Goal: Information Seeking & Learning: Learn about a topic

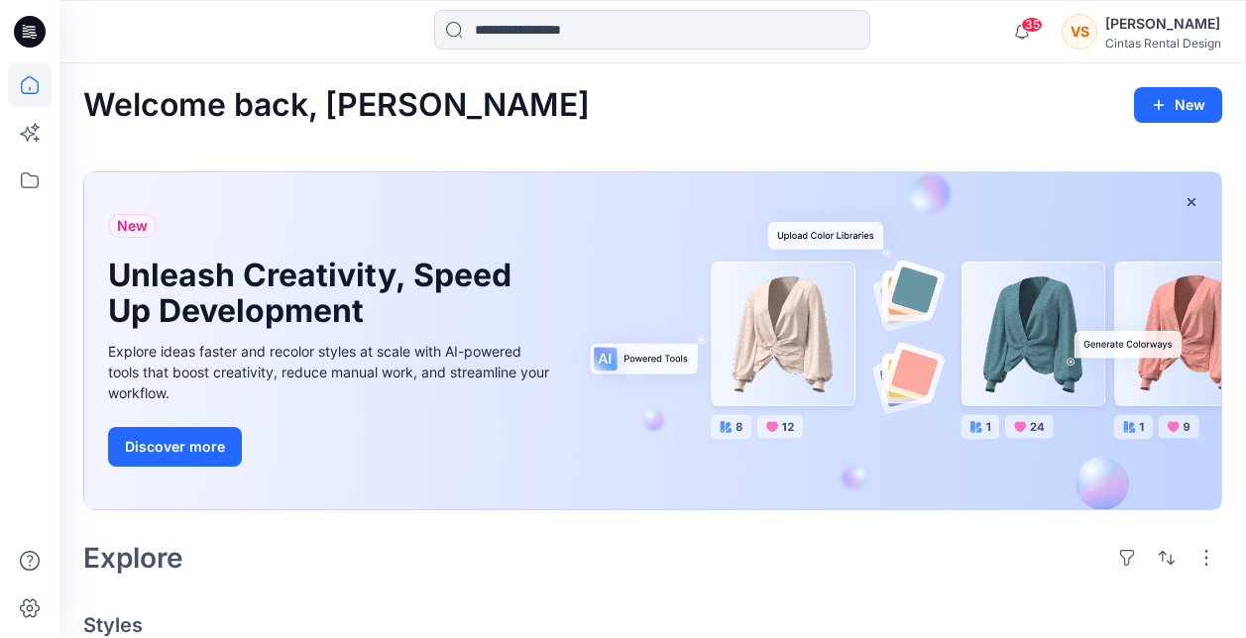
click at [27, 28] on icon at bounding box center [30, 32] width 32 height 32
click at [29, 92] on icon at bounding box center [30, 85] width 44 height 44
click at [20, 181] on icon at bounding box center [30, 181] width 44 height 44
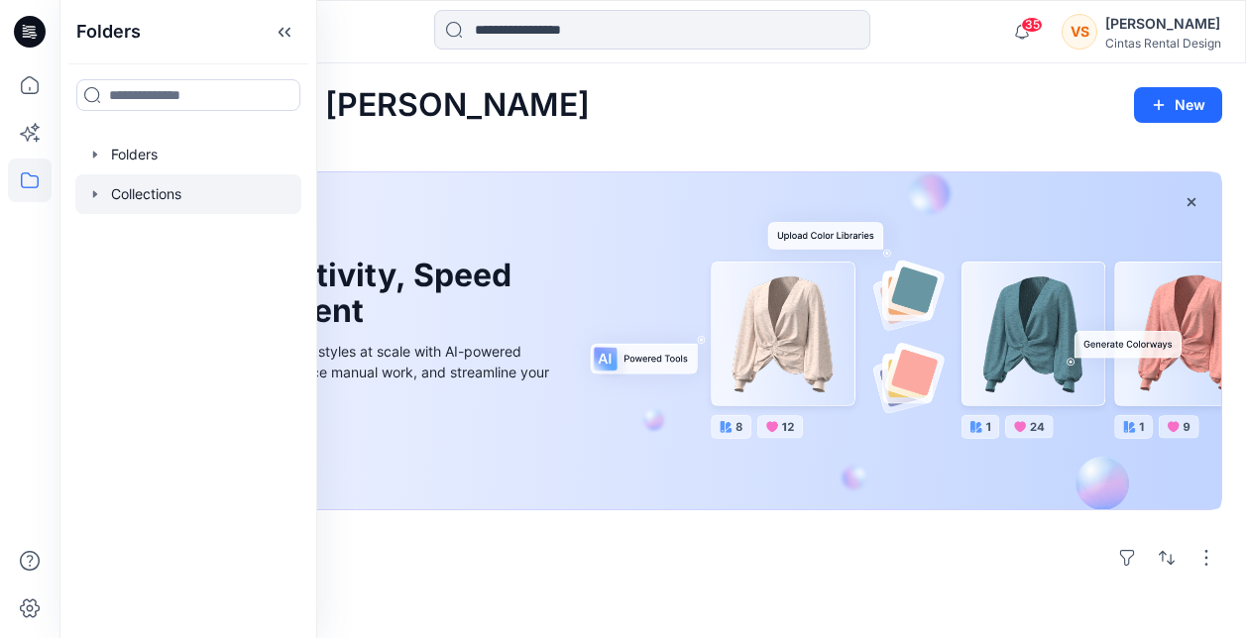
click at [141, 192] on div at bounding box center [188, 194] width 226 height 40
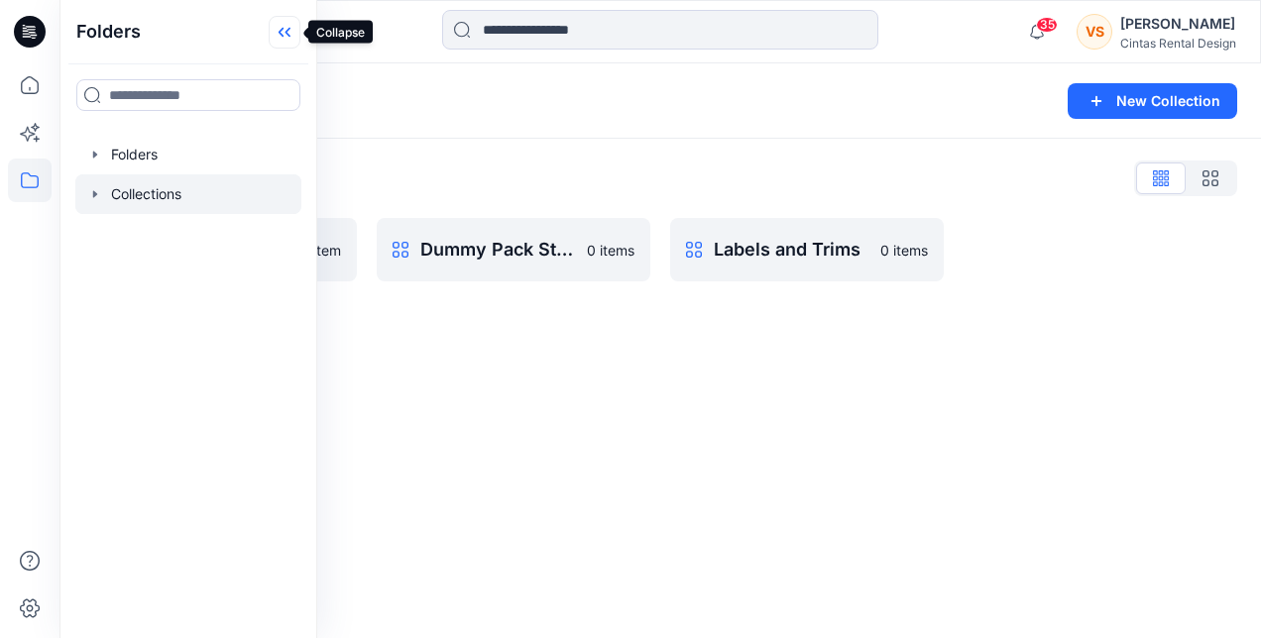
click at [285, 28] on icon at bounding box center [285, 32] width 32 height 33
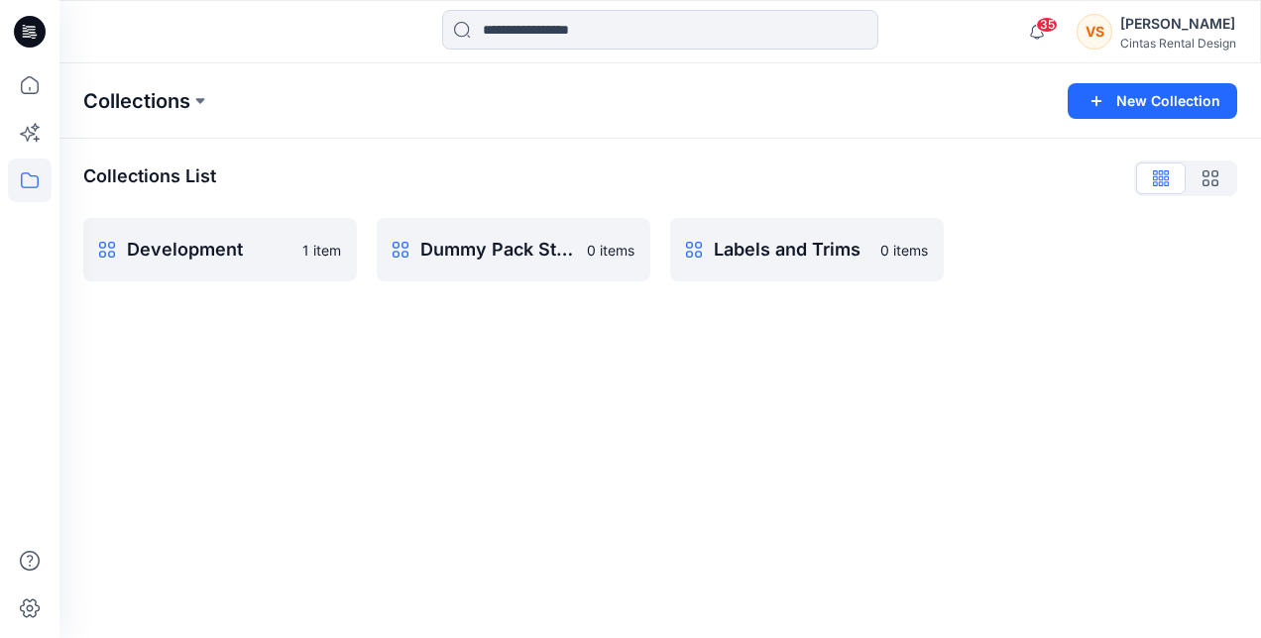
click at [172, 101] on p "Collections" at bounding box center [136, 101] width 107 height 28
click at [28, 179] on icon at bounding box center [30, 181] width 44 height 44
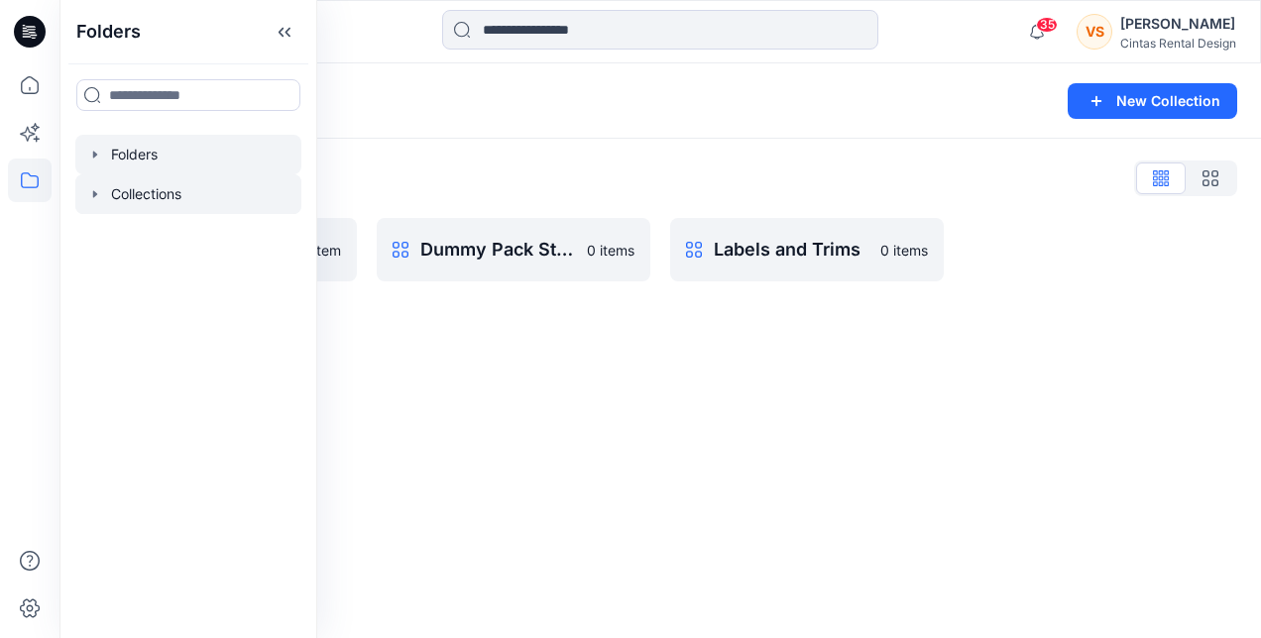
click at [129, 153] on div at bounding box center [188, 155] width 226 height 40
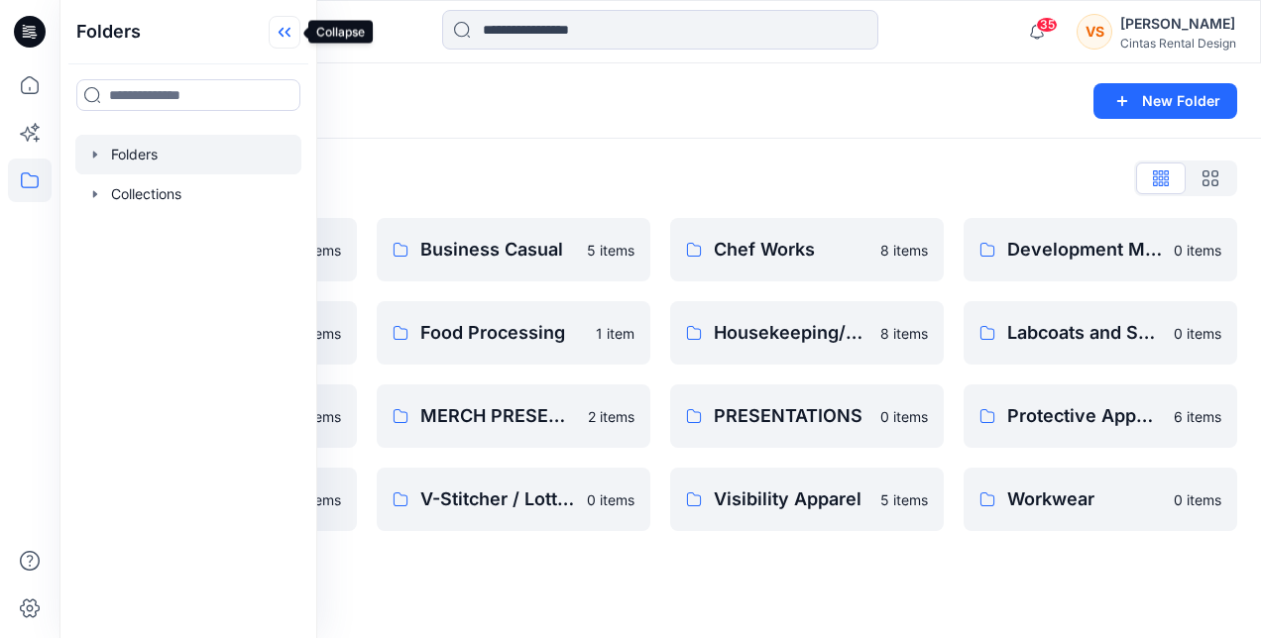
click at [281, 35] on icon at bounding box center [281, 33] width 5 height 10
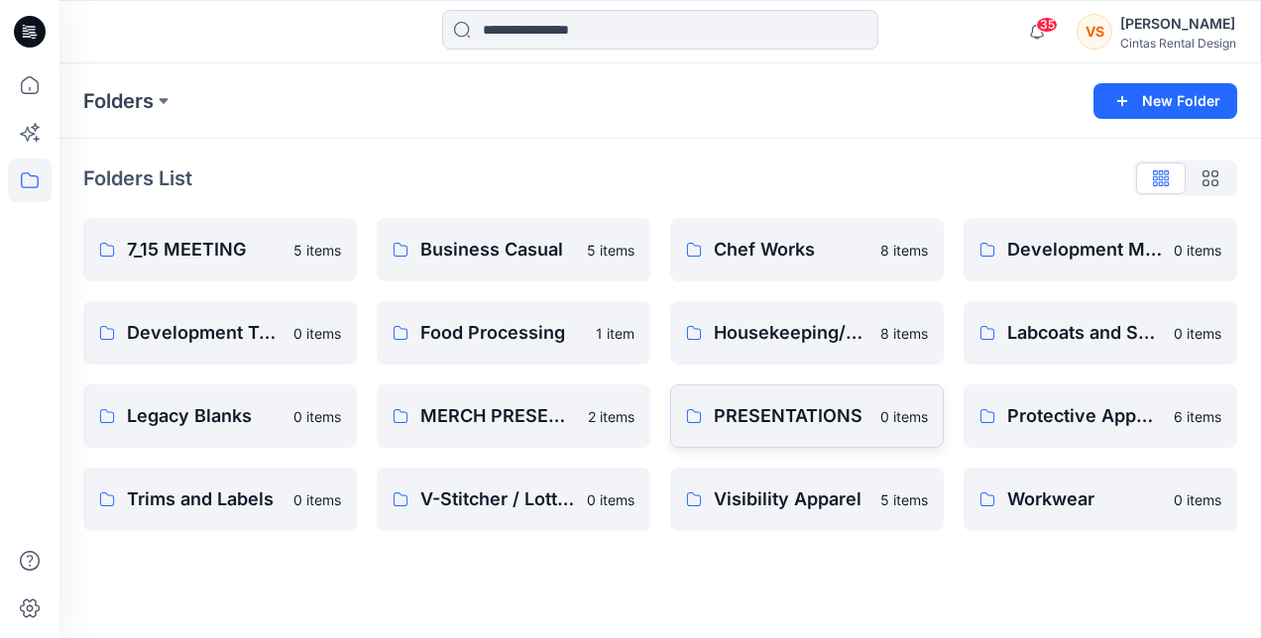
click at [749, 431] on link "PRESENTATIONS 0 items" at bounding box center [807, 416] width 274 height 63
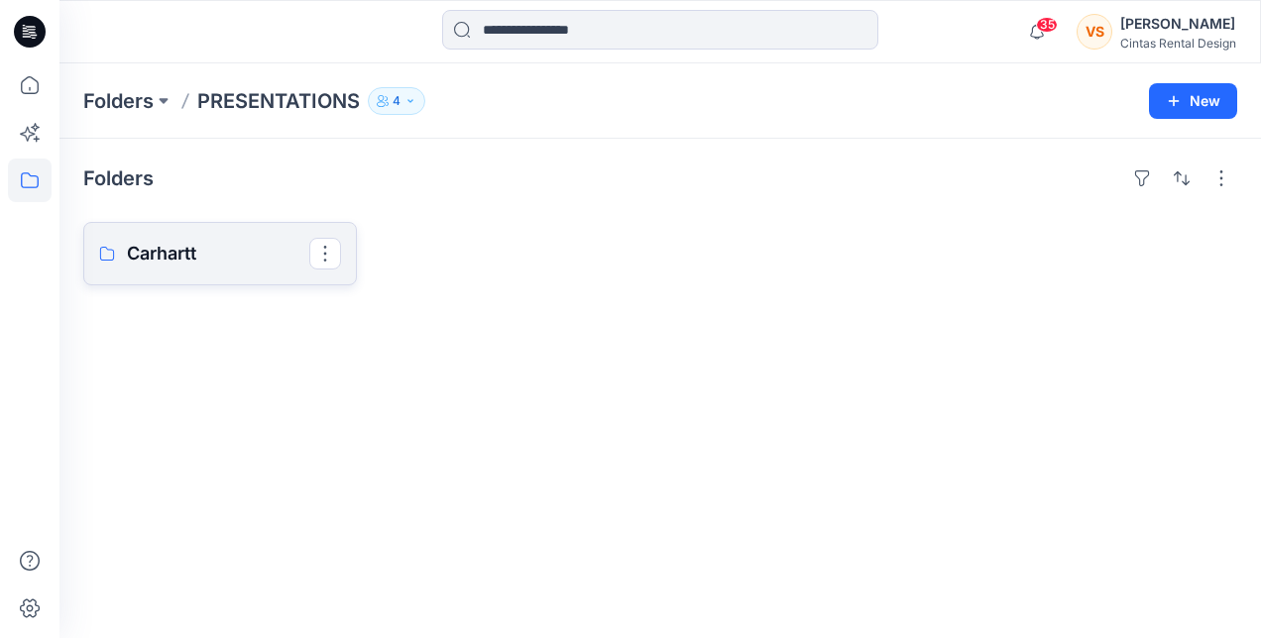
click at [203, 252] on p "Carhartt" at bounding box center [218, 254] width 182 height 28
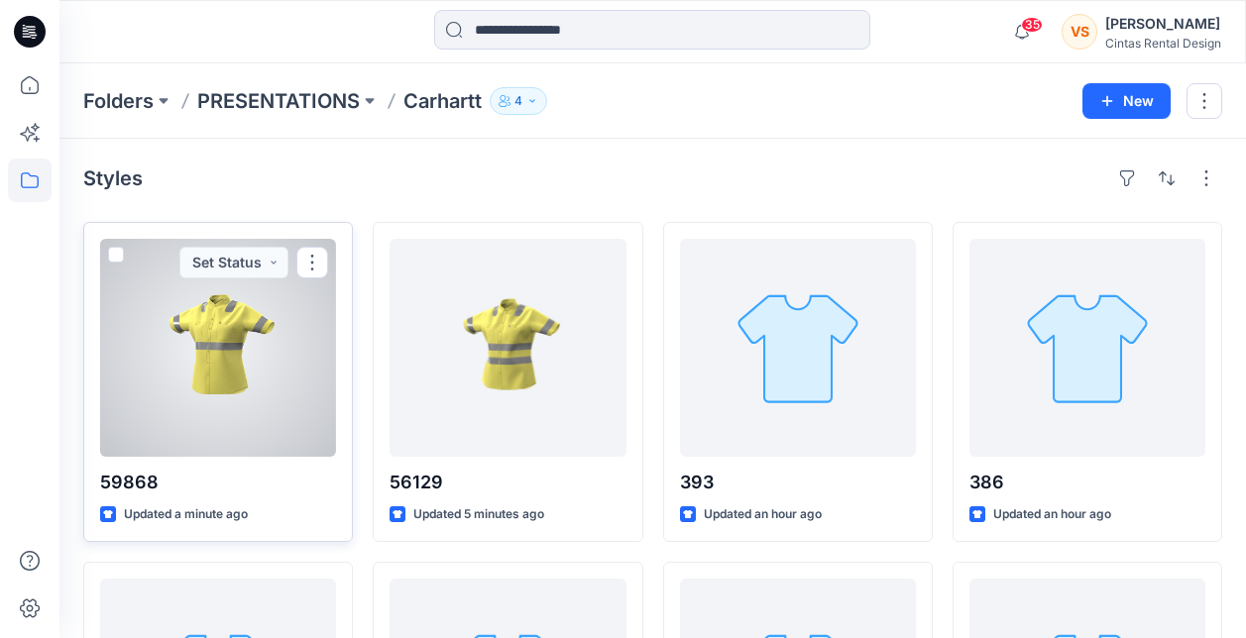
click at [253, 387] on div at bounding box center [218, 348] width 236 height 218
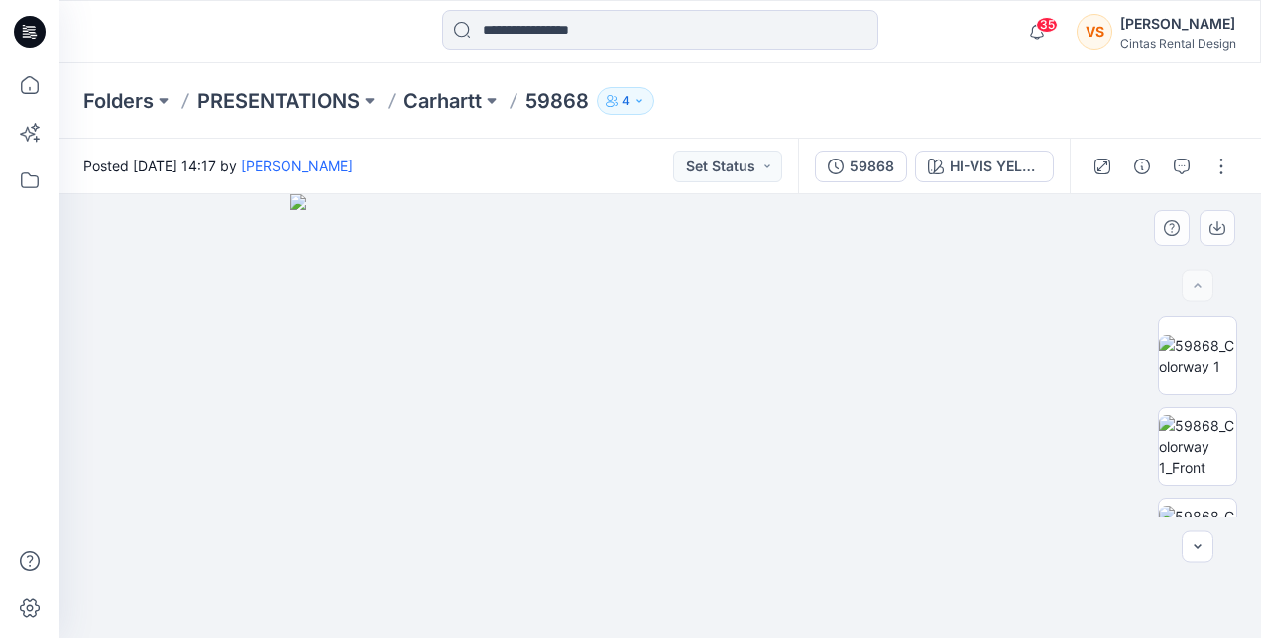
click at [685, 466] on img at bounding box center [660, 416] width 740 height 444
click at [1196, 335] on img at bounding box center [1197, 356] width 77 height 42
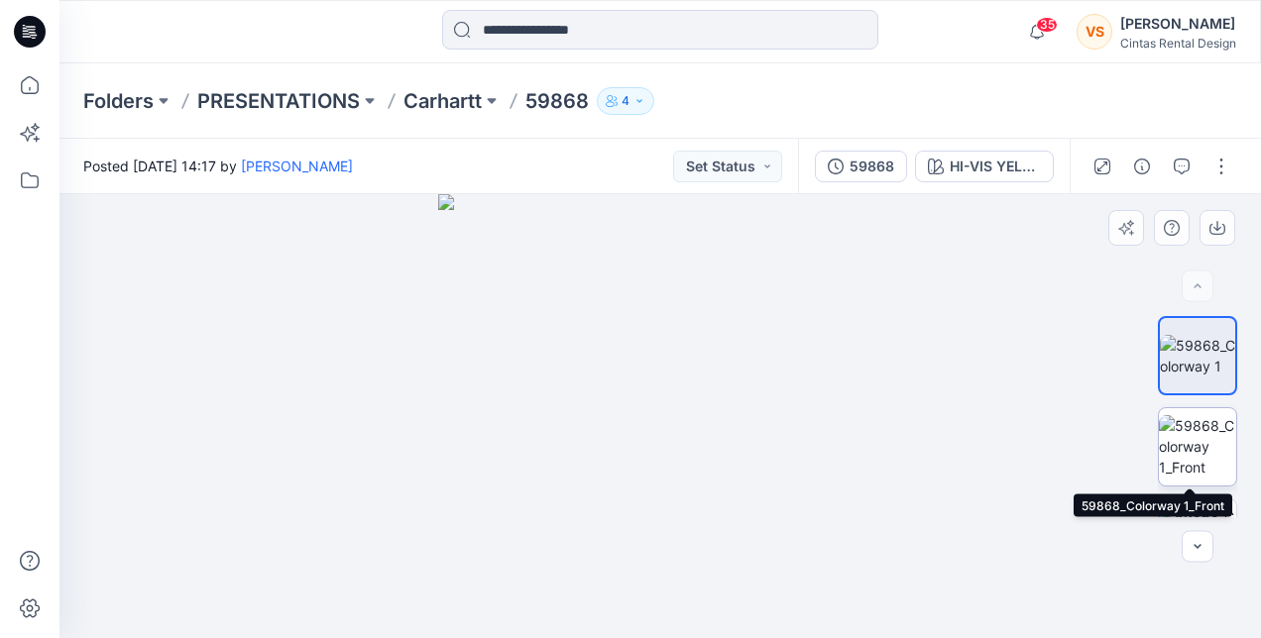
click at [1192, 447] on img at bounding box center [1197, 446] width 77 height 62
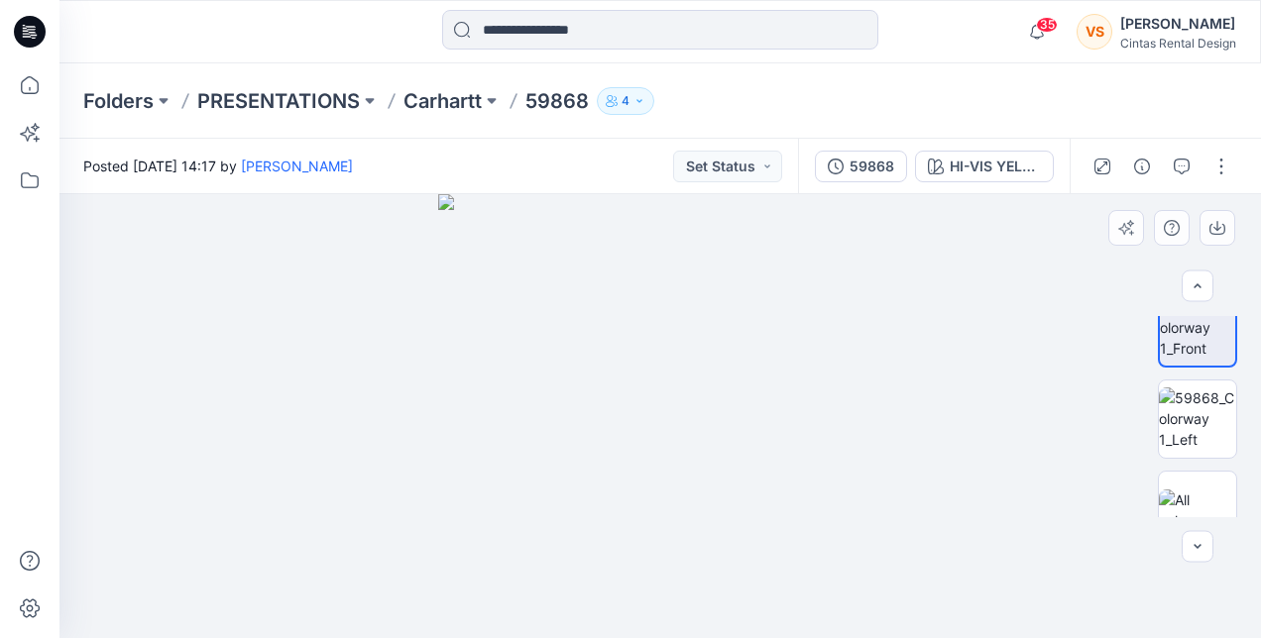
scroll to position [152, 0]
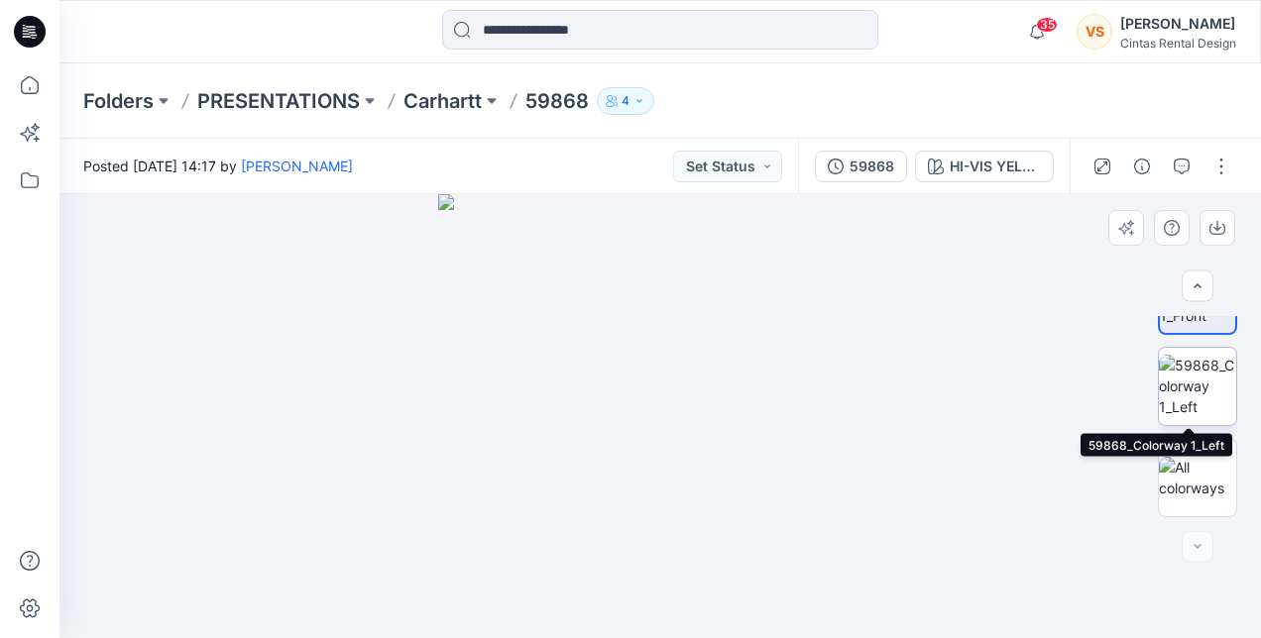
click at [1189, 381] on img at bounding box center [1197, 386] width 77 height 62
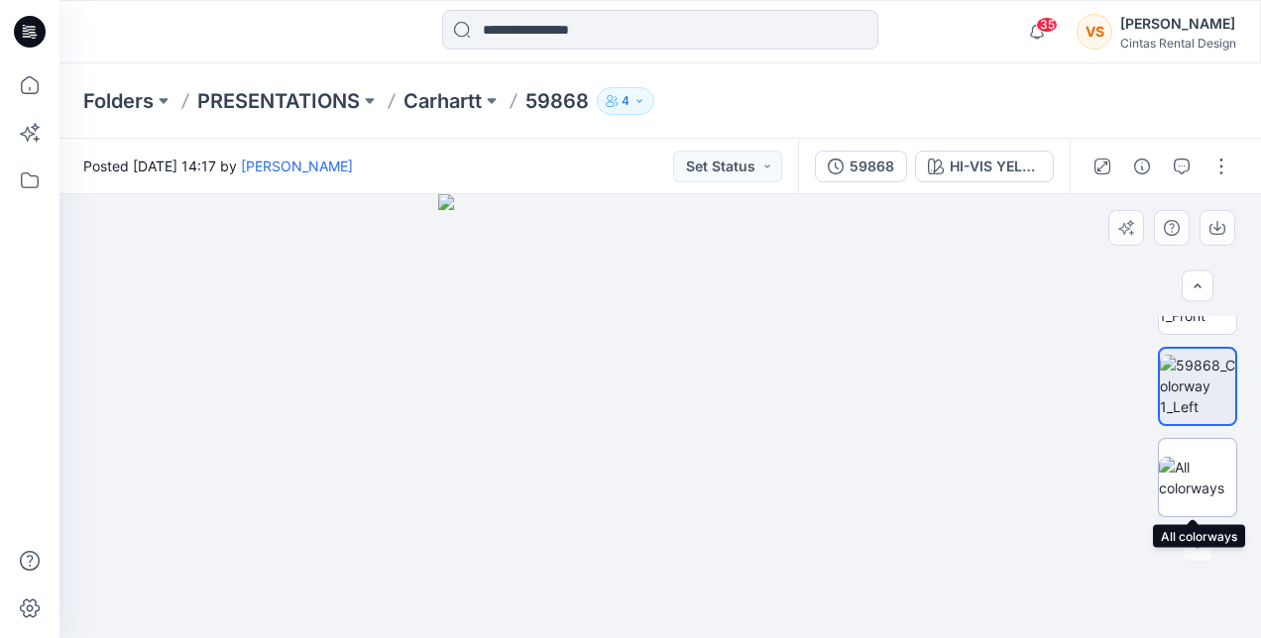
click at [1186, 478] on img at bounding box center [1197, 478] width 77 height 42
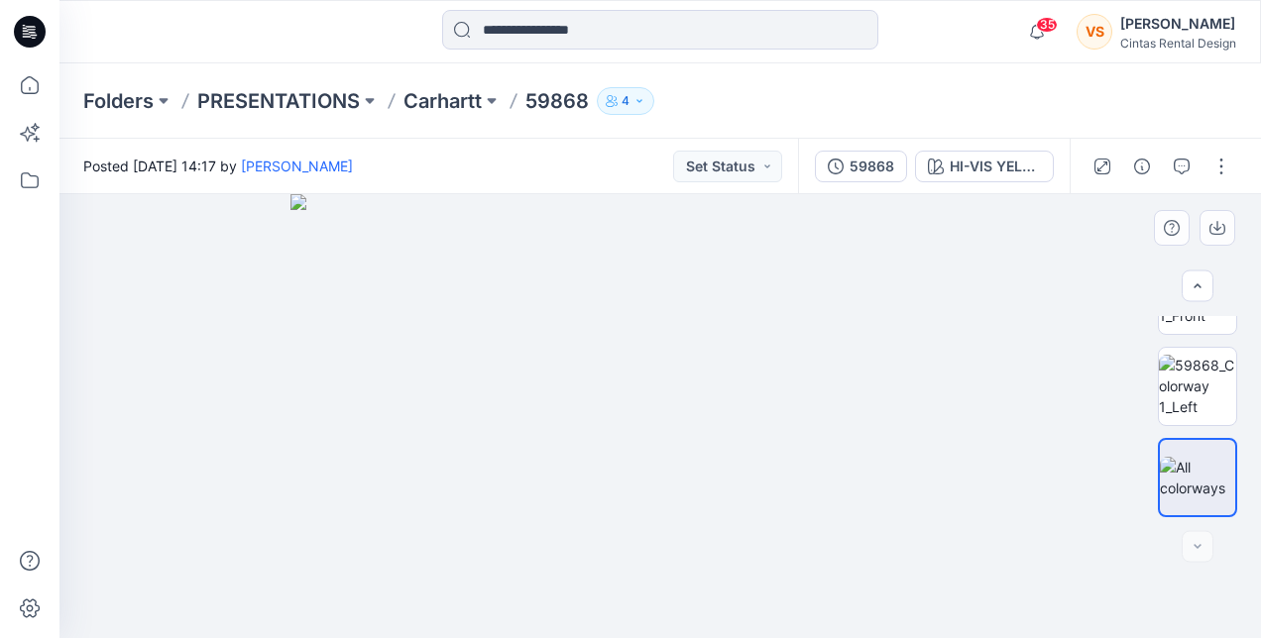
click at [1194, 473] on img at bounding box center [1197, 478] width 75 height 42
click at [1182, 386] on img at bounding box center [1197, 386] width 77 height 62
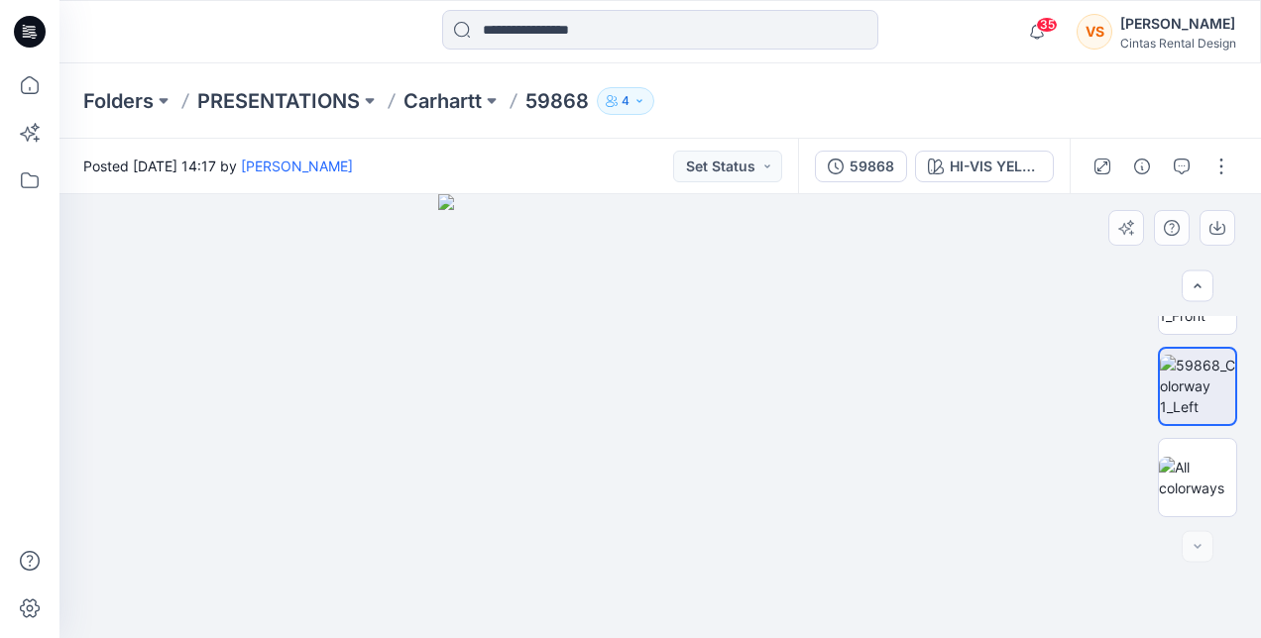
drag, startPoint x: 1242, startPoint y: 397, endPoint x: 1243, endPoint y: 308, distance: 89.2
click at [1243, 308] on div "HI-VIS YELLOW Loading... Material Properties Loading..." at bounding box center [659, 416] width 1201 height 444
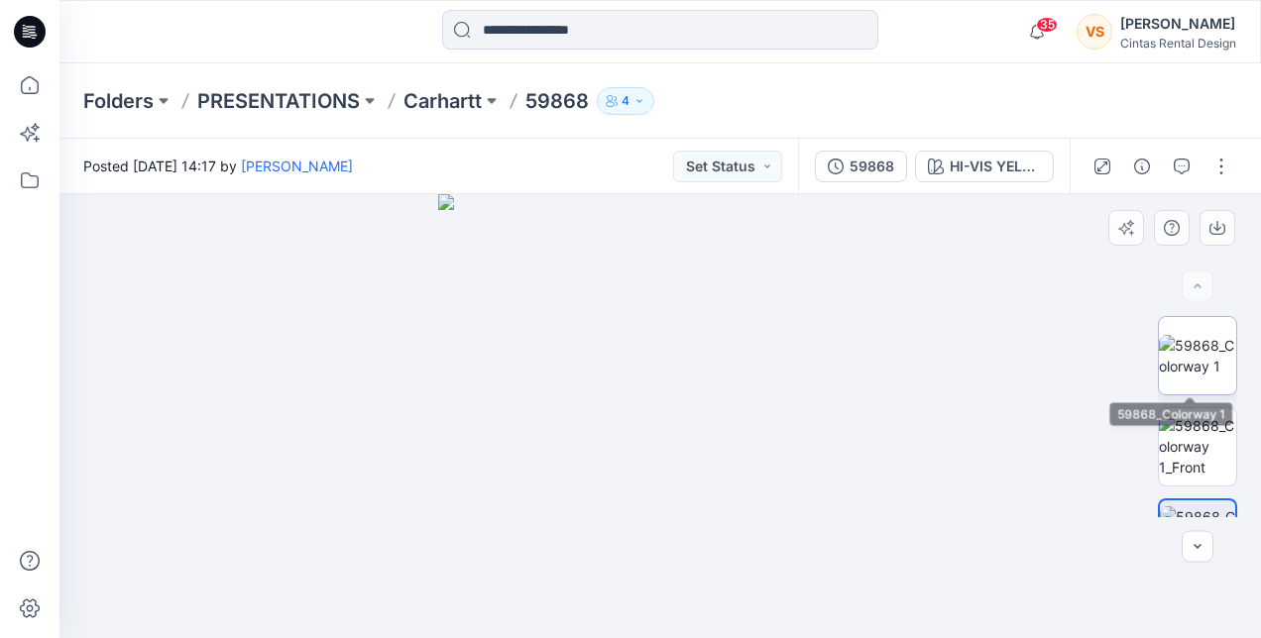
click at [1188, 343] on img at bounding box center [1197, 356] width 77 height 42
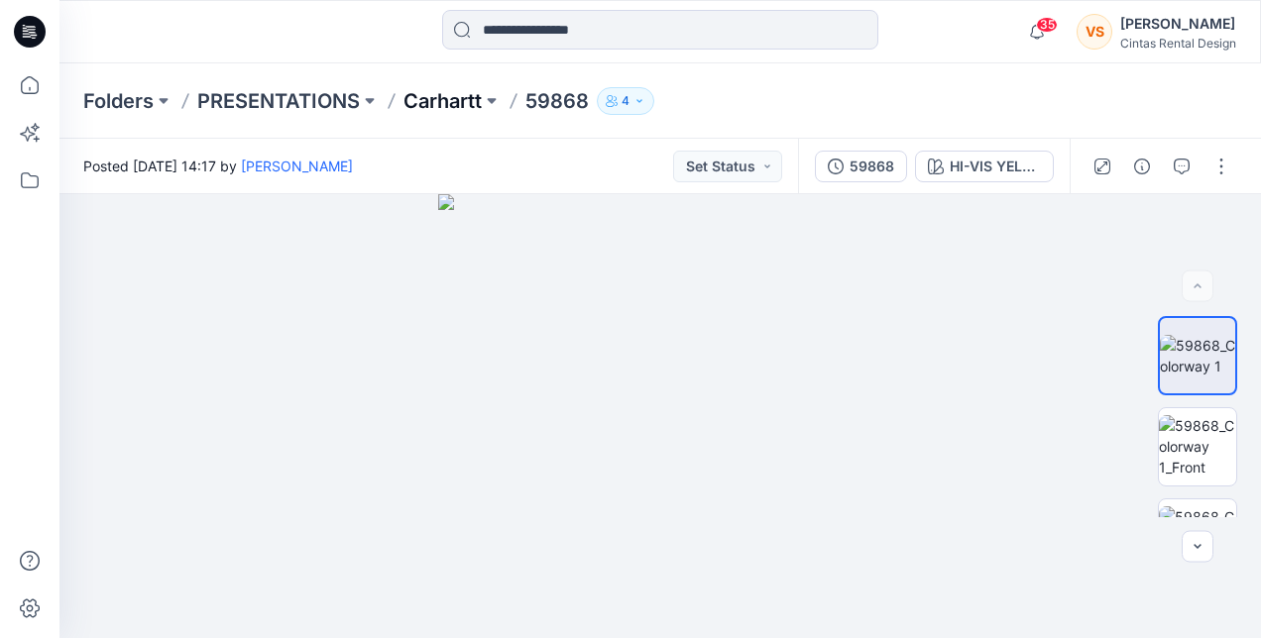
click at [468, 103] on p "Carhartt" at bounding box center [442, 101] width 78 height 28
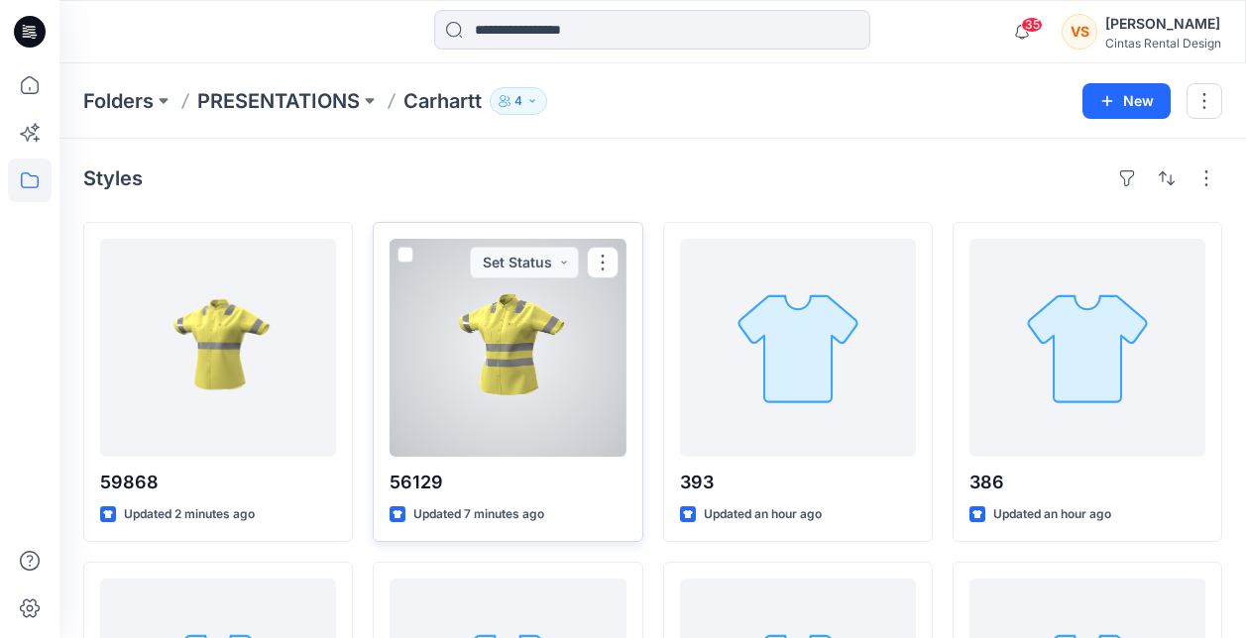
click at [574, 378] on div at bounding box center [508, 348] width 236 height 218
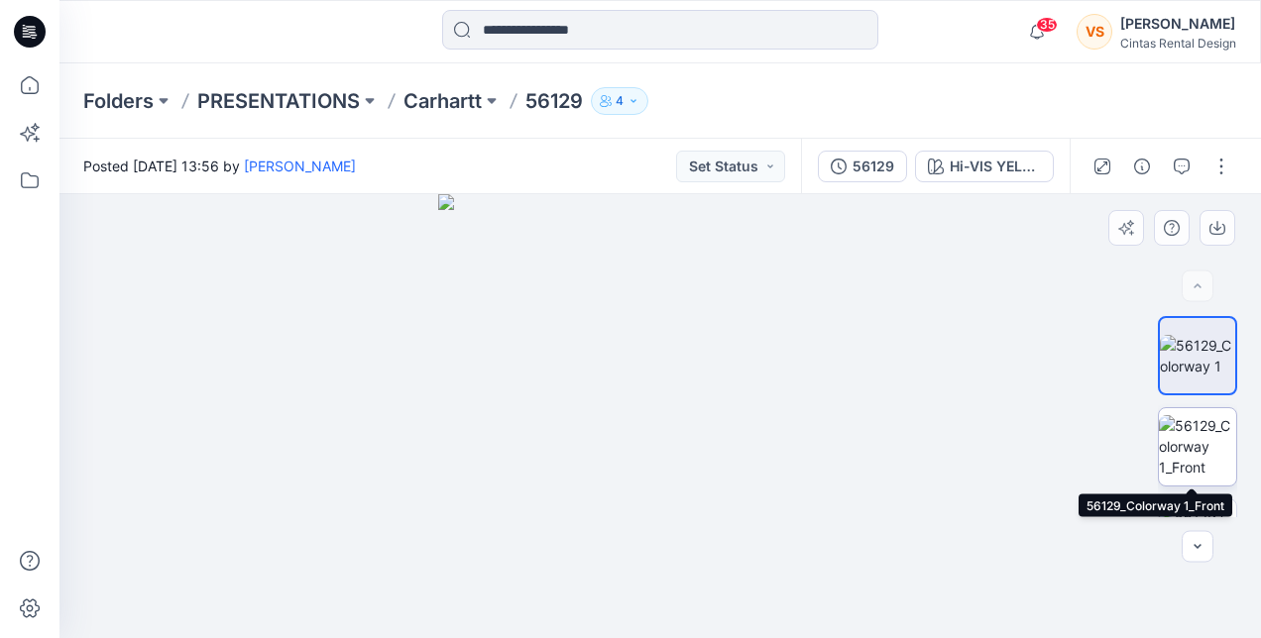
click at [1206, 440] on img at bounding box center [1197, 446] width 77 height 62
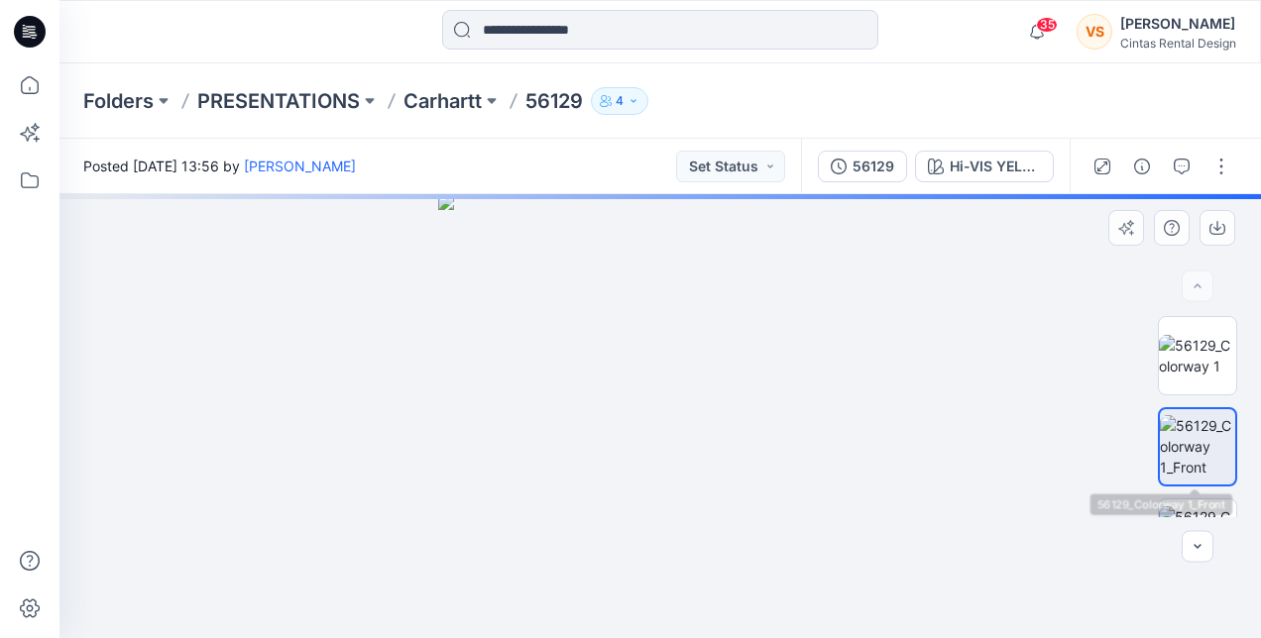
click at [1206, 440] on img at bounding box center [1197, 446] width 75 height 62
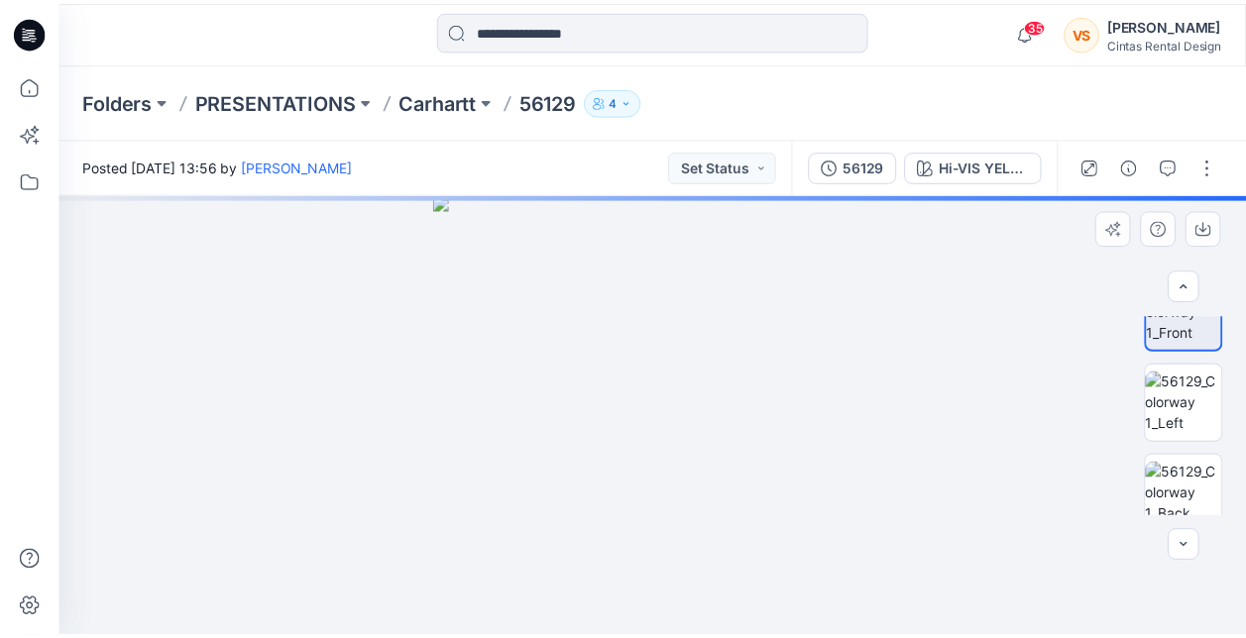
scroll to position [137, 0]
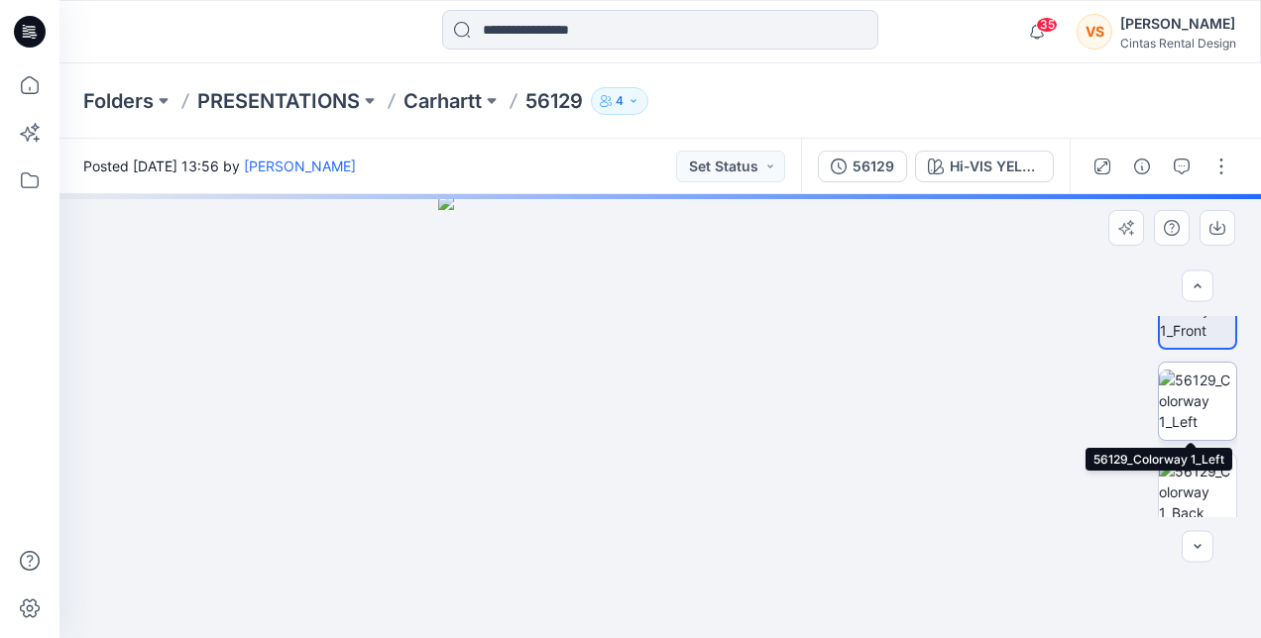
click at [1194, 394] on img at bounding box center [1197, 401] width 77 height 62
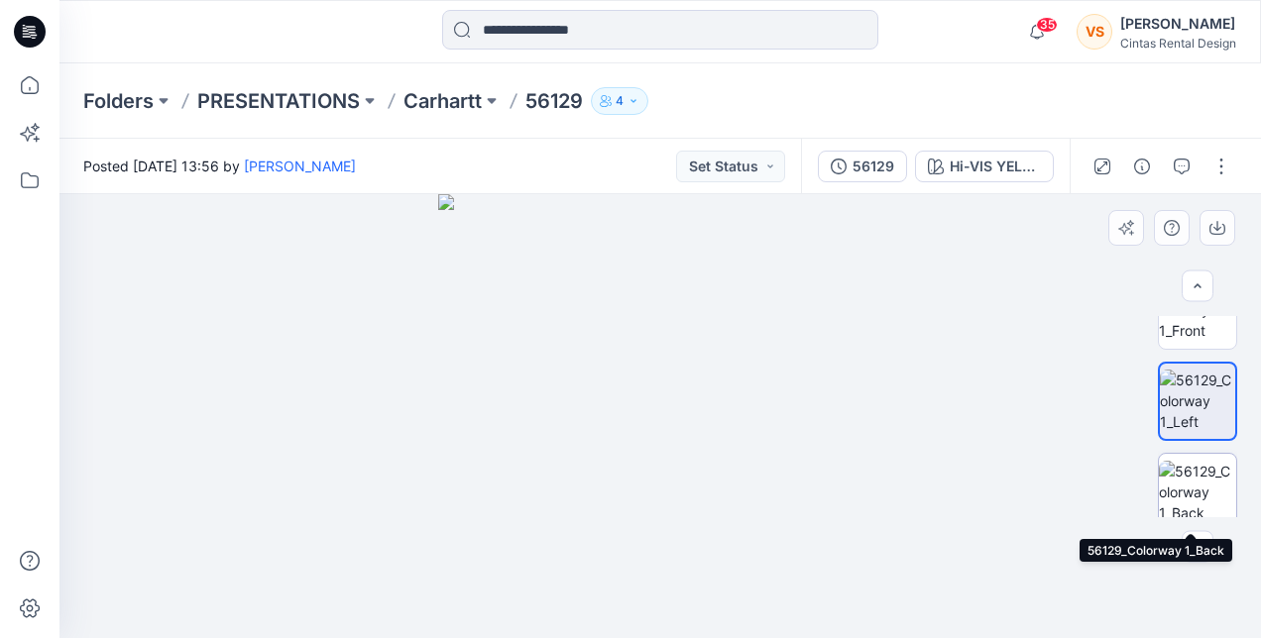
click at [1188, 490] on img at bounding box center [1197, 492] width 77 height 62
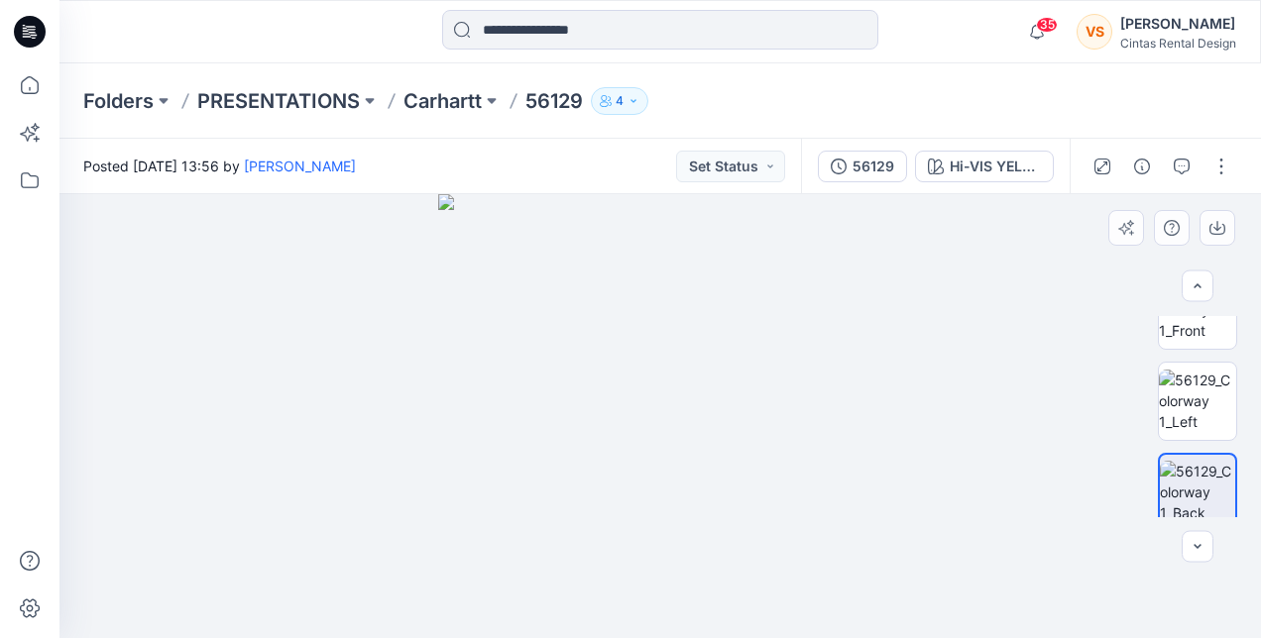
click at [634, 326] on img at bounding box center [660, 416] width 444 height 444
click at [662, 284] on img at bounding box center [660, 416] width 444 height 444
click at [1195, 405] on img at bounding box center [1197, 401] width 77 height 62
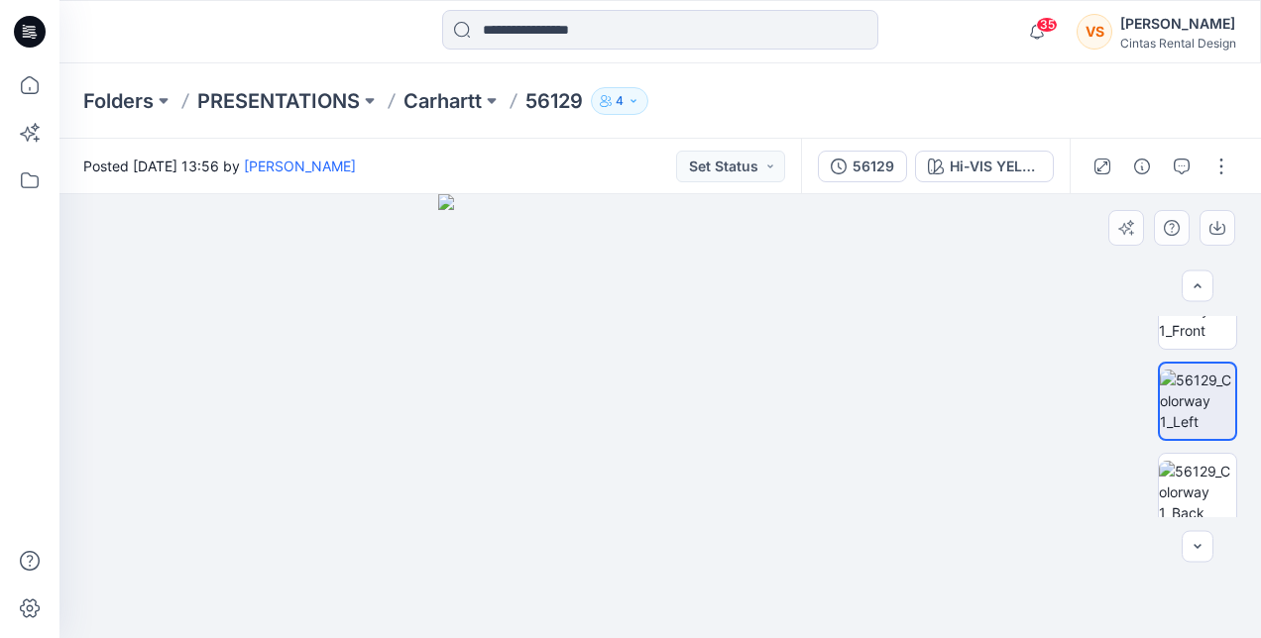
click at [1195, 405] on img at bounding box center [1197, 401] width 75 height 62
click at [1182, 322] on img at bounding box center [1197, 310] width 77 height 62
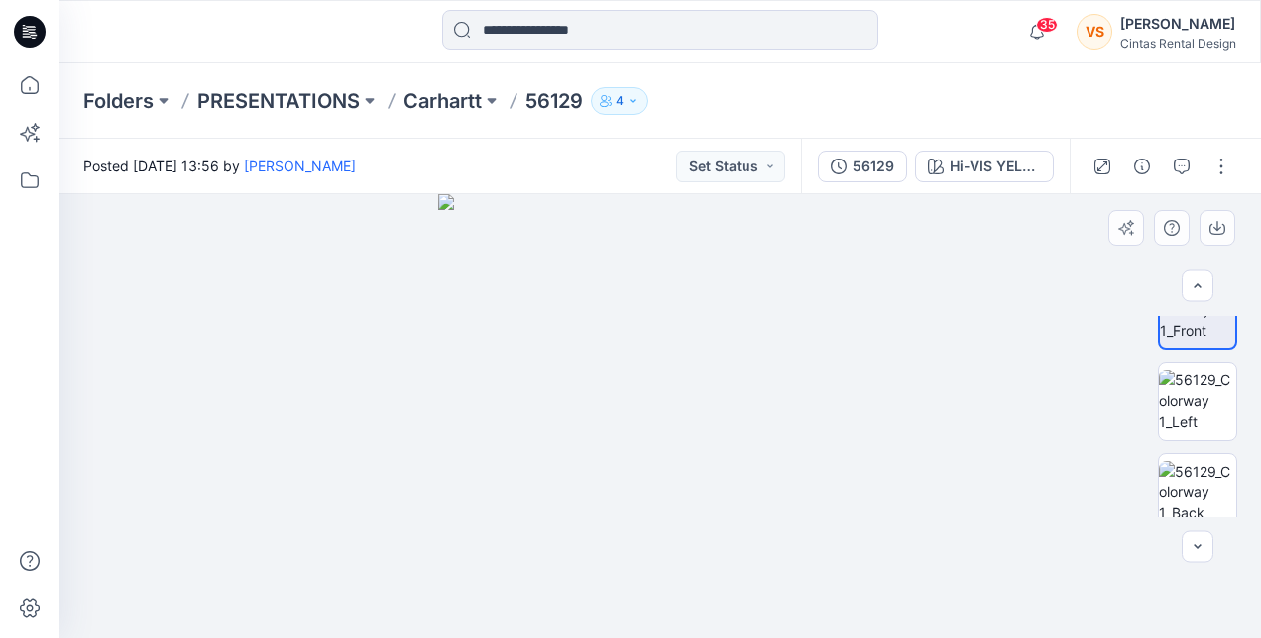
click at [658, 392] on img at bounding box center [660, 416] width 444 height 444
drag, startPoint x: 667, startPoint y: 355, endPoint x: 669, endPoint y: 383, distance: 27.8
click at [667, 356] on img at bounding box center [660, 416] width 444 height 444
click at [468, 94] on p "Carhartt" at bounding box center [442, 101] width 78 height 28
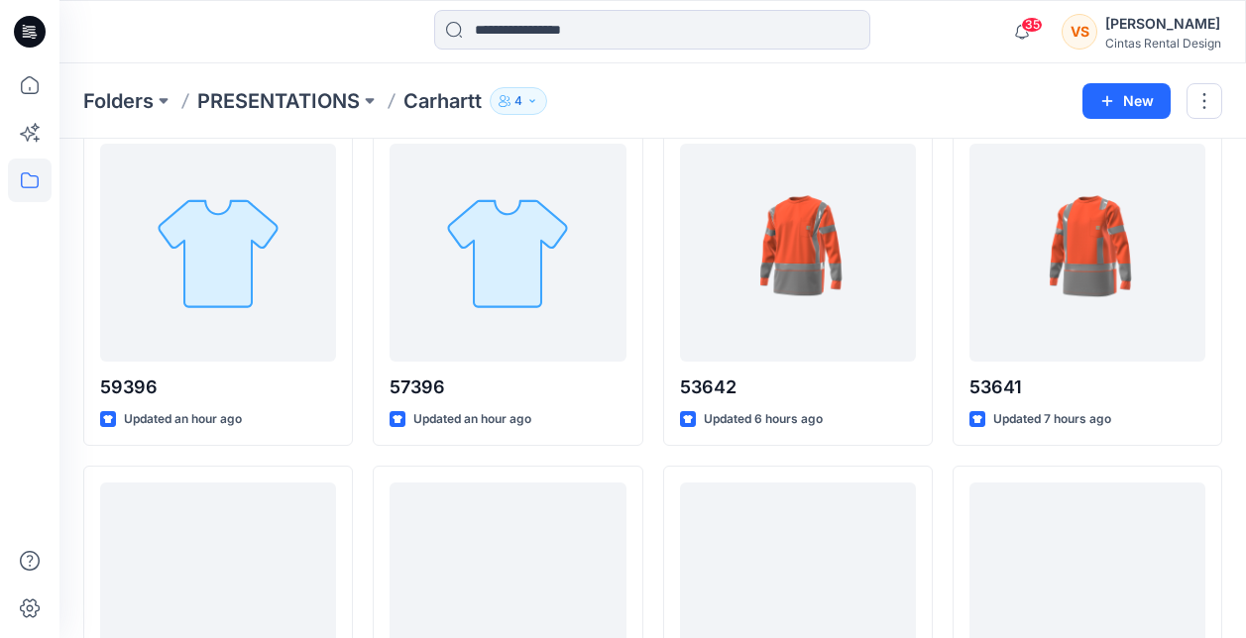
scroll to position [1107, 0]
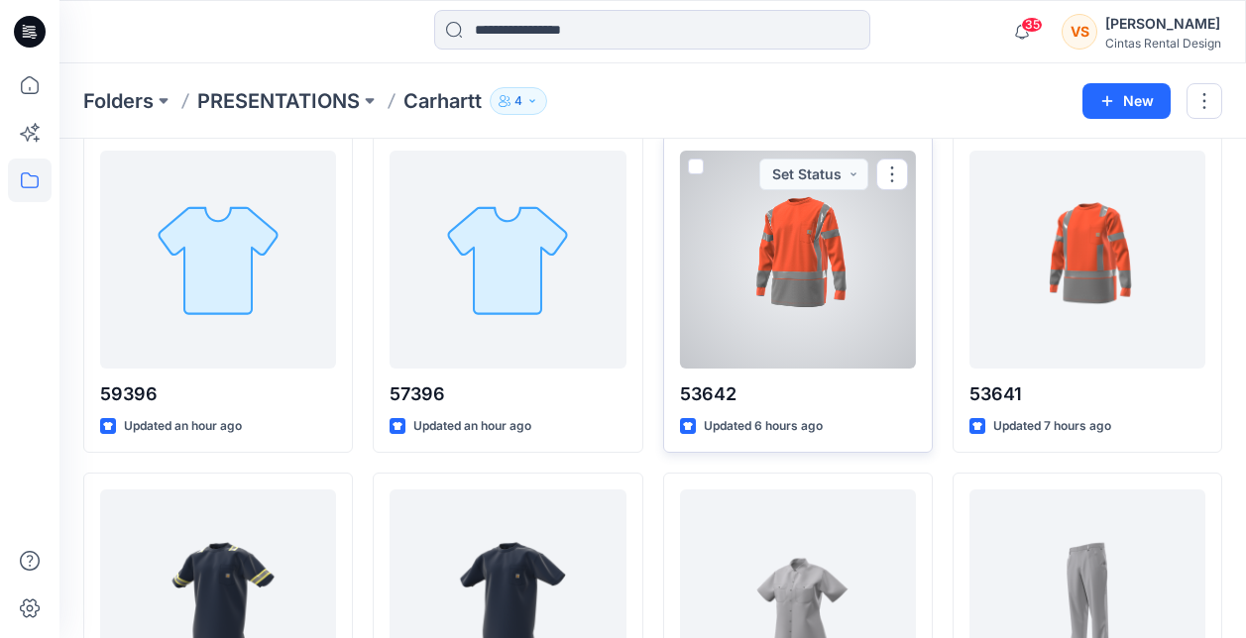
click at [812, 345] on div at bounding box center [798, 260] width 236 height 218
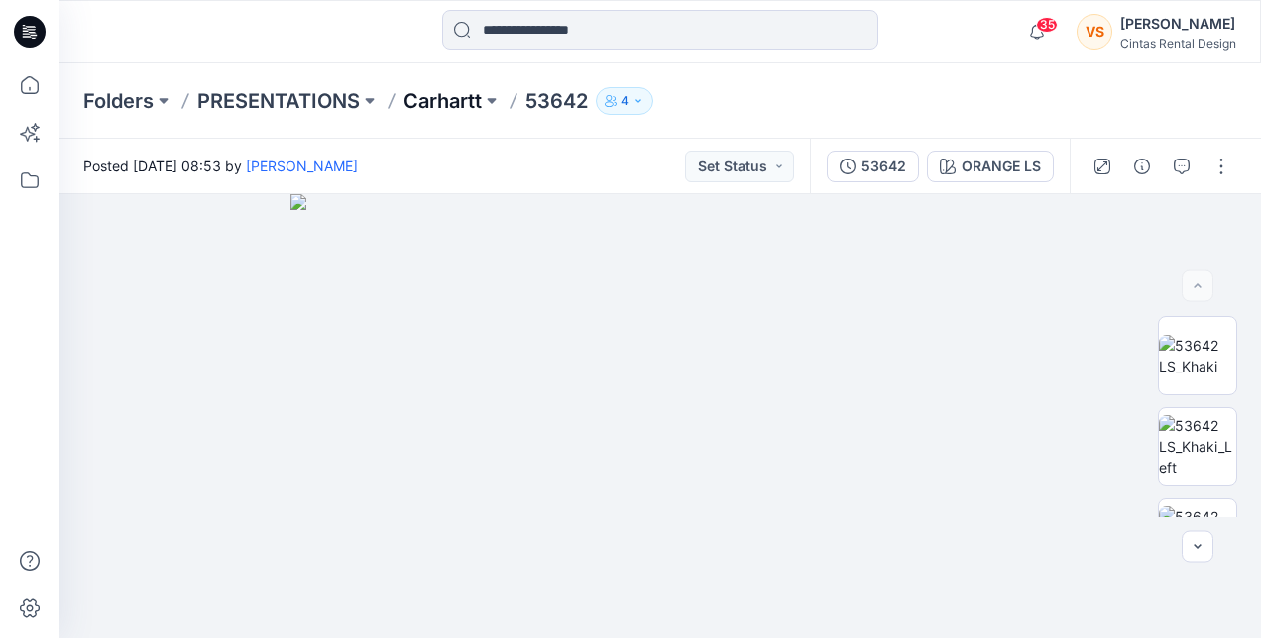
click at [462, 101] on p "Carhartt" at bounding box center [442, 101] width 78 height 28
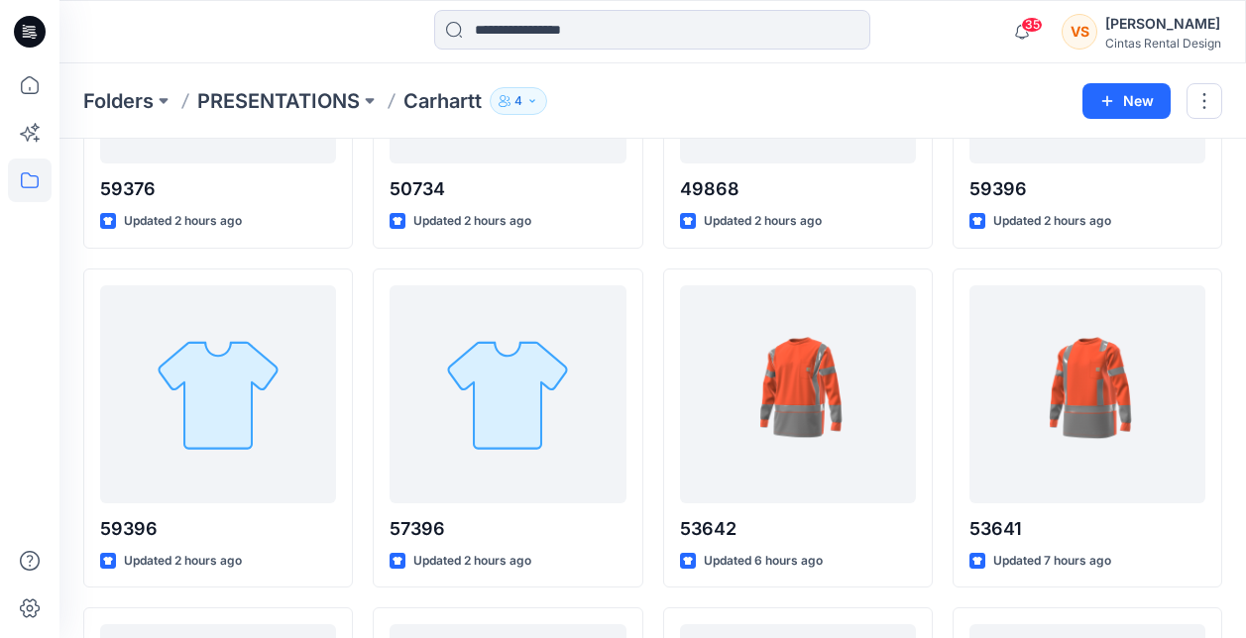
scroll to position [1008, 0]
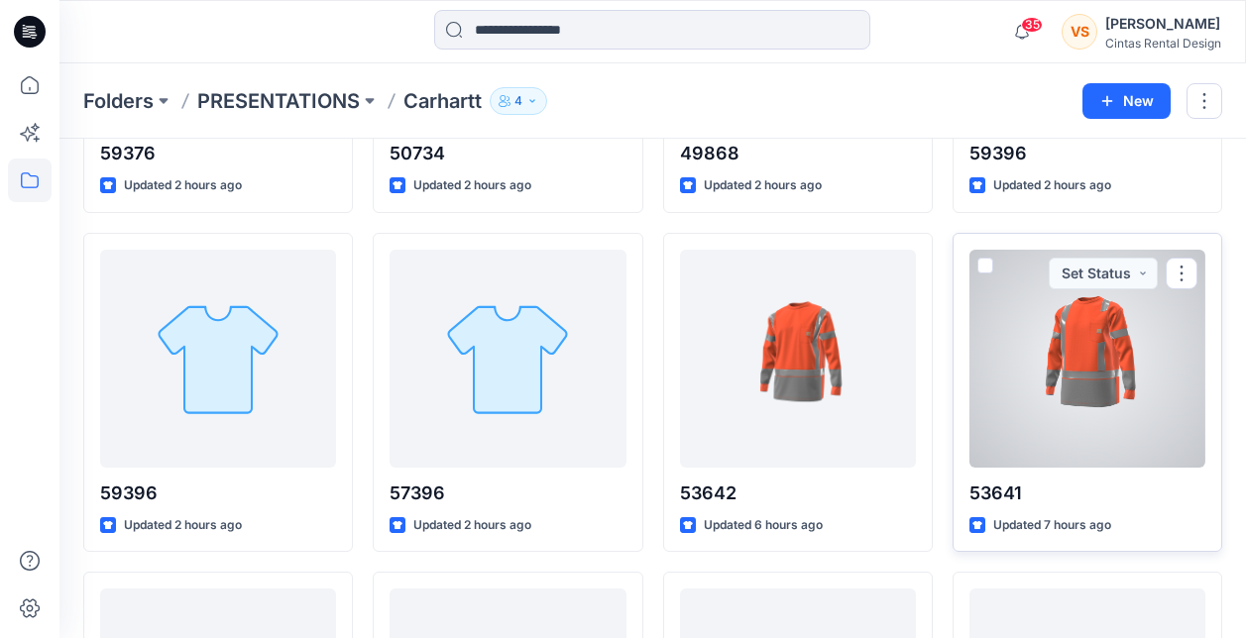
click at [1110, 384] on div at bounding box center [1087, 359] width 236 height 218
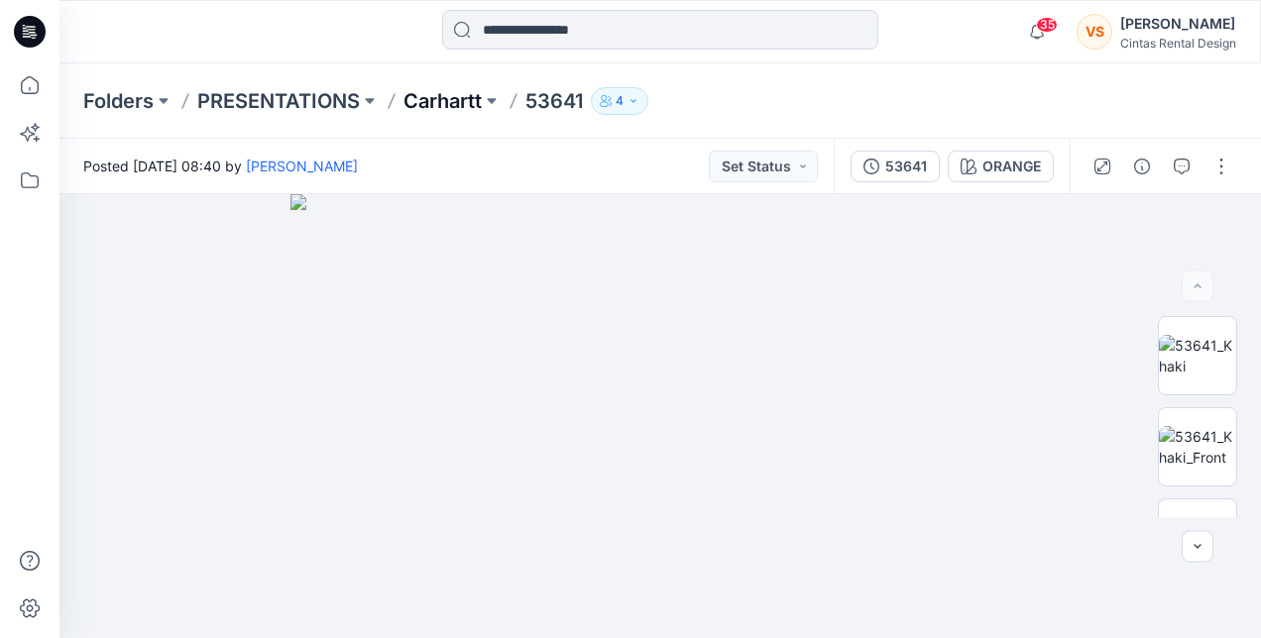
click at [459, 104] on p "Carhartt" at bounding box center [442, 101] width 78 height 28
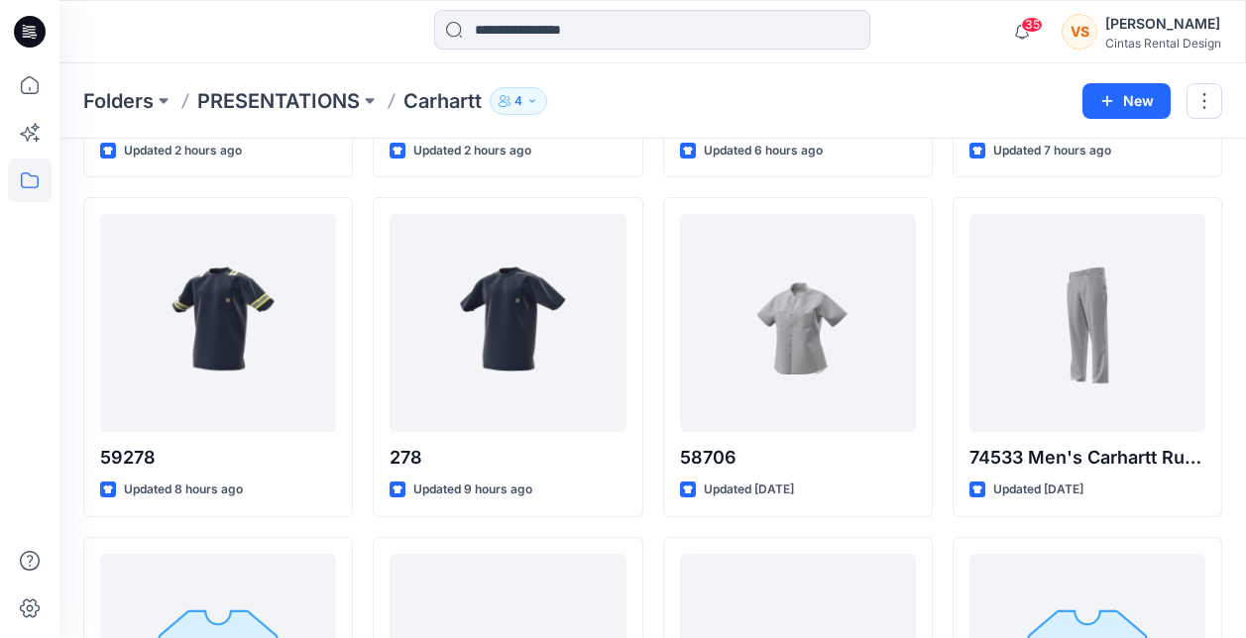
scroll to position [1381, 0]
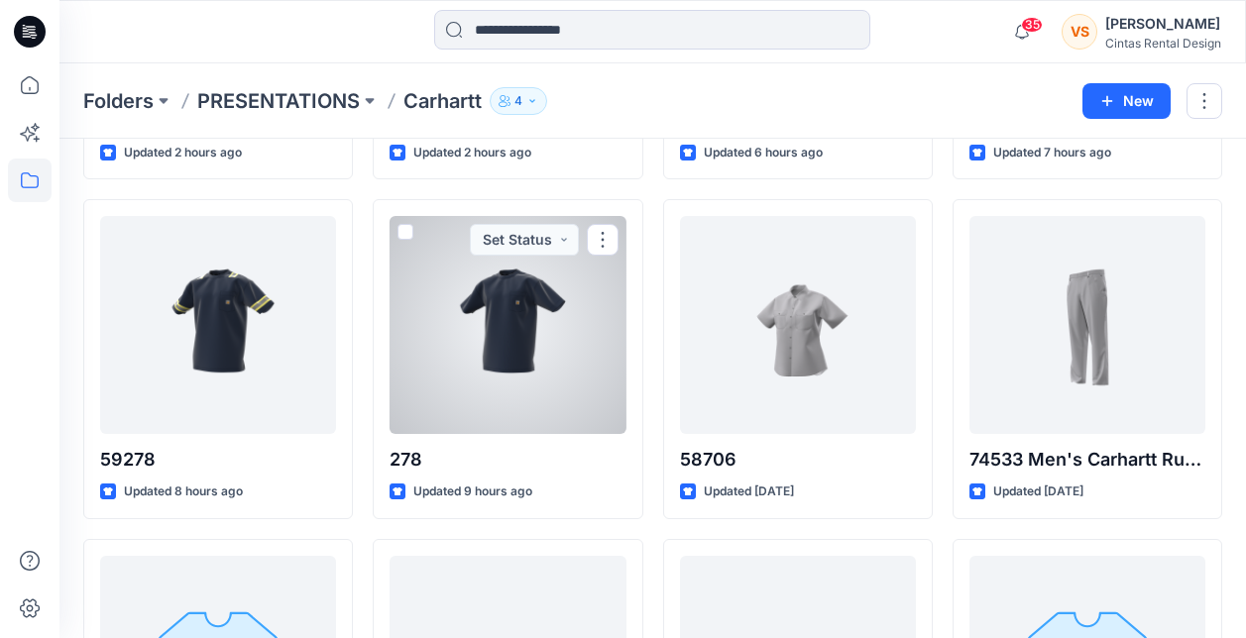
click at [512, 372] on div at bounding box center [508, 325] width 236 height 218
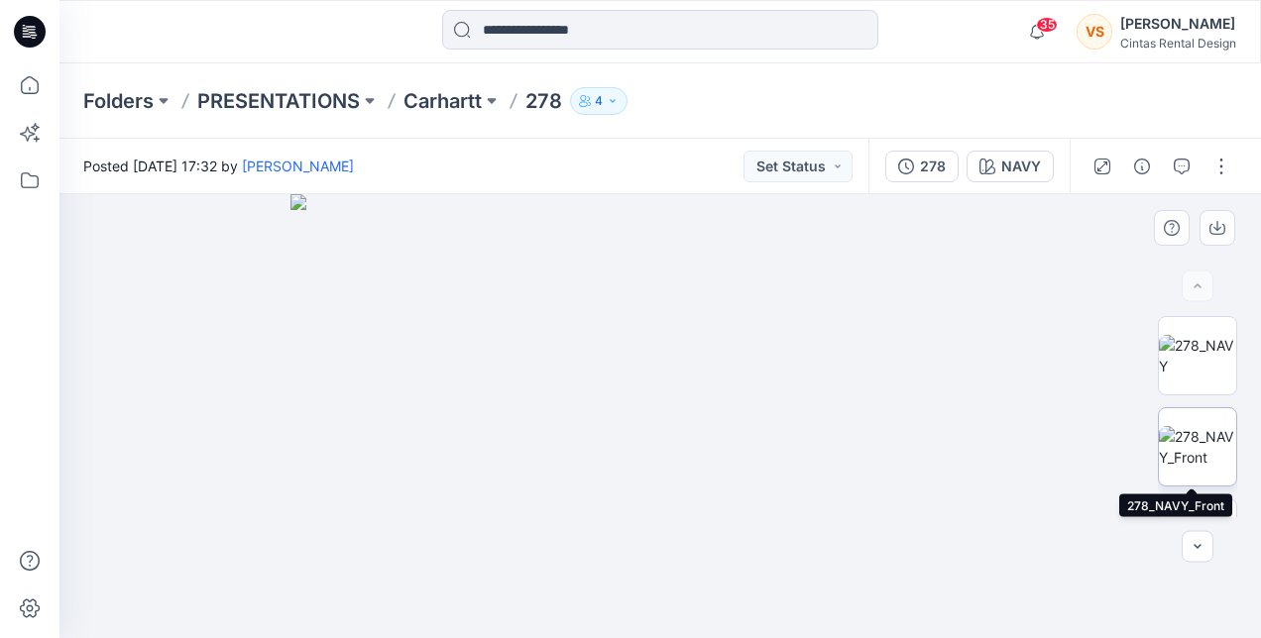
click at [1191, 448] on img at bounding box center [1197, 447] width 77 height 42
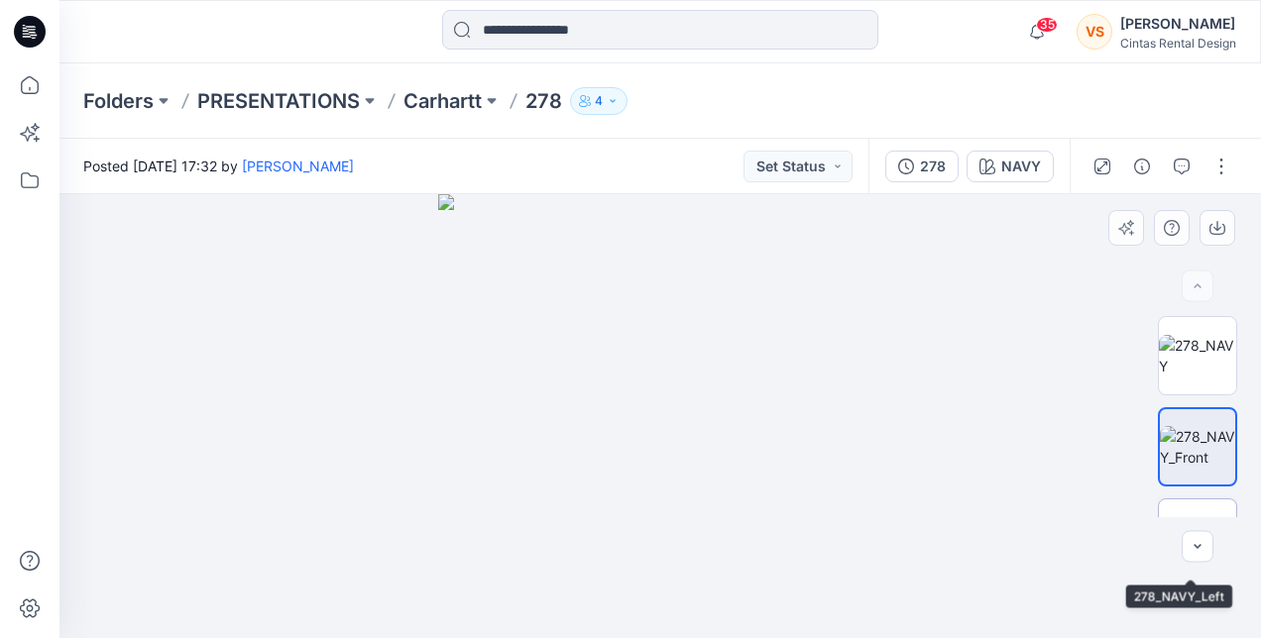
click at [1192, 517] on img at bounding box center [1197, 538] width 77 height 42
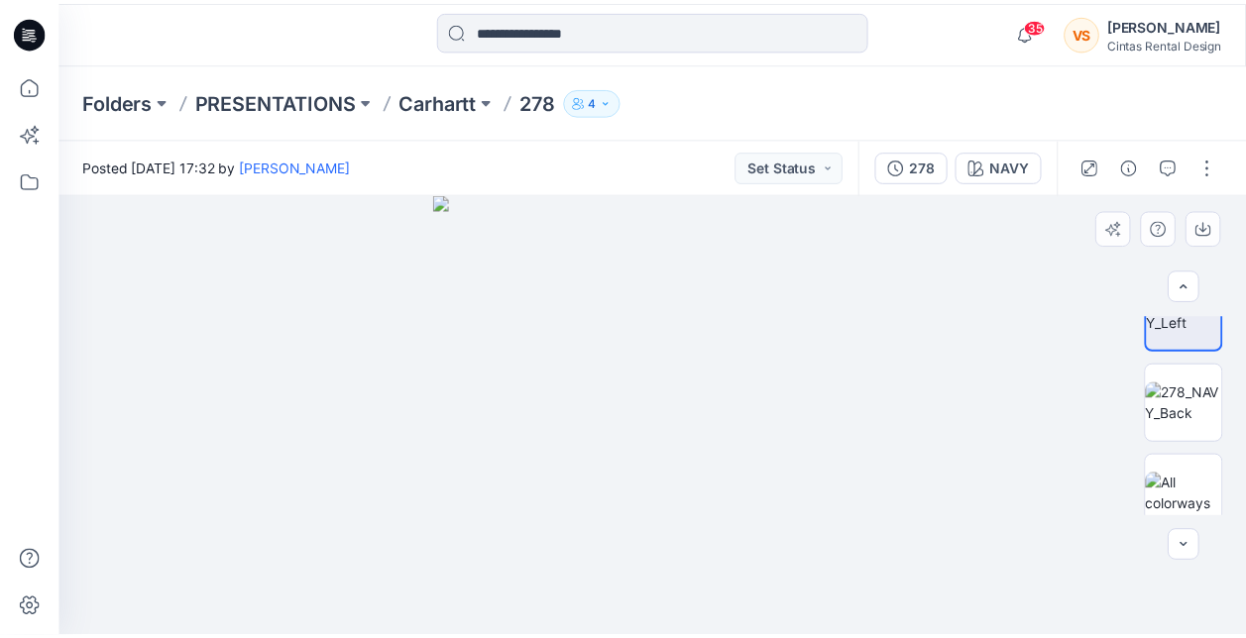
scroll to position [228, 0]
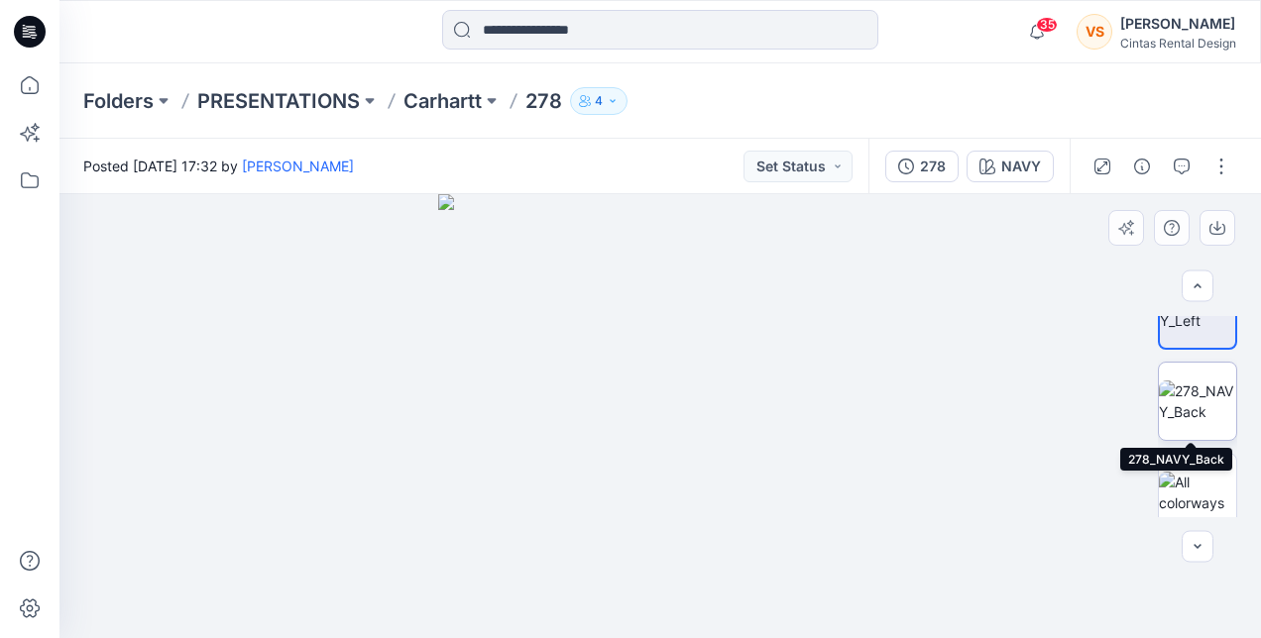
click at [1192, 386] on img at bounding box center [1197, 402] width 77 height 42
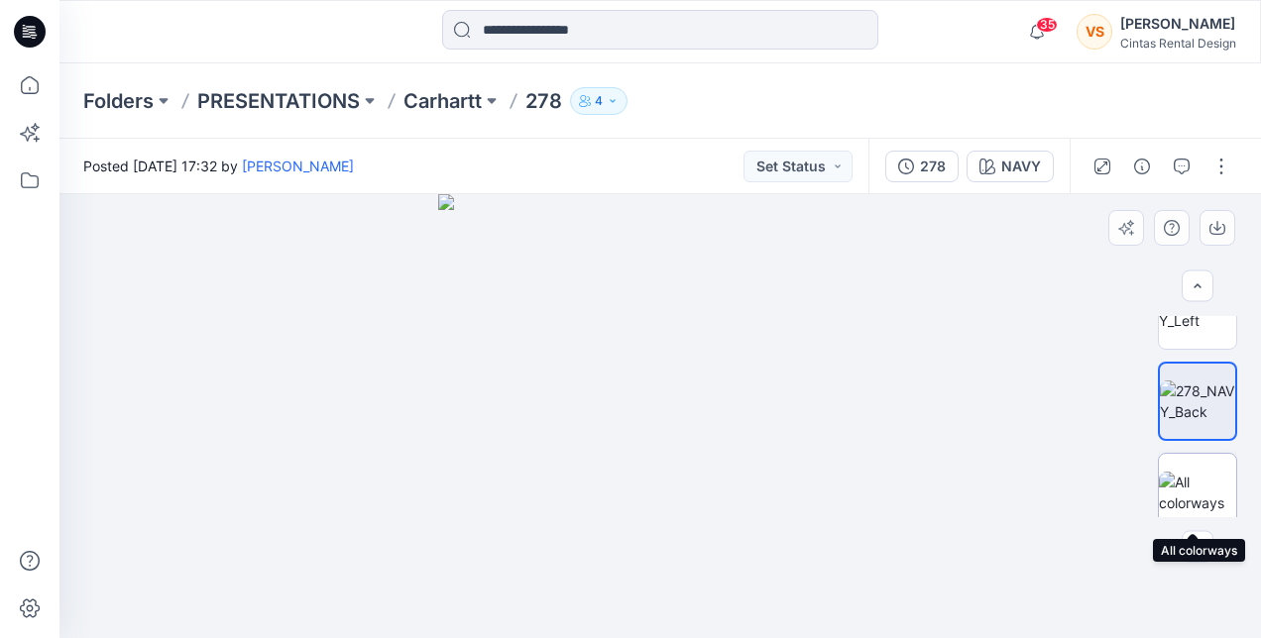
click at [1195, 494] on img at bounding box center [1197, 493] width 77 height 42
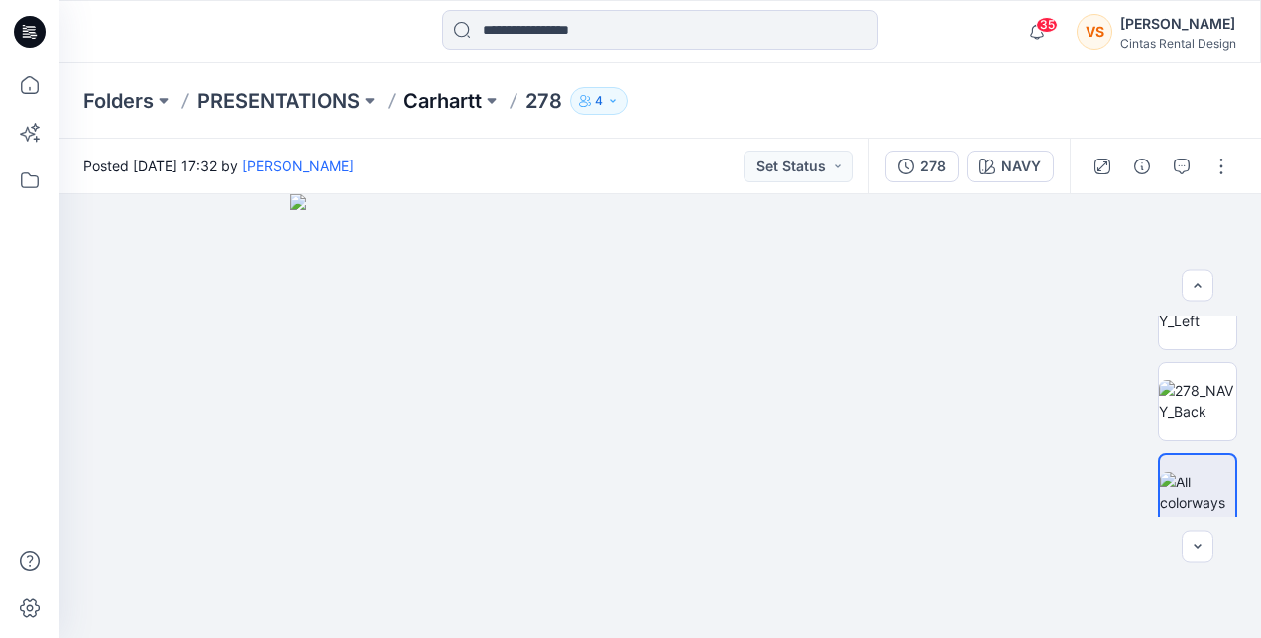
click at [450, 98] on p "Carhartt" at bounding box center [442, 101] width 78 height 28
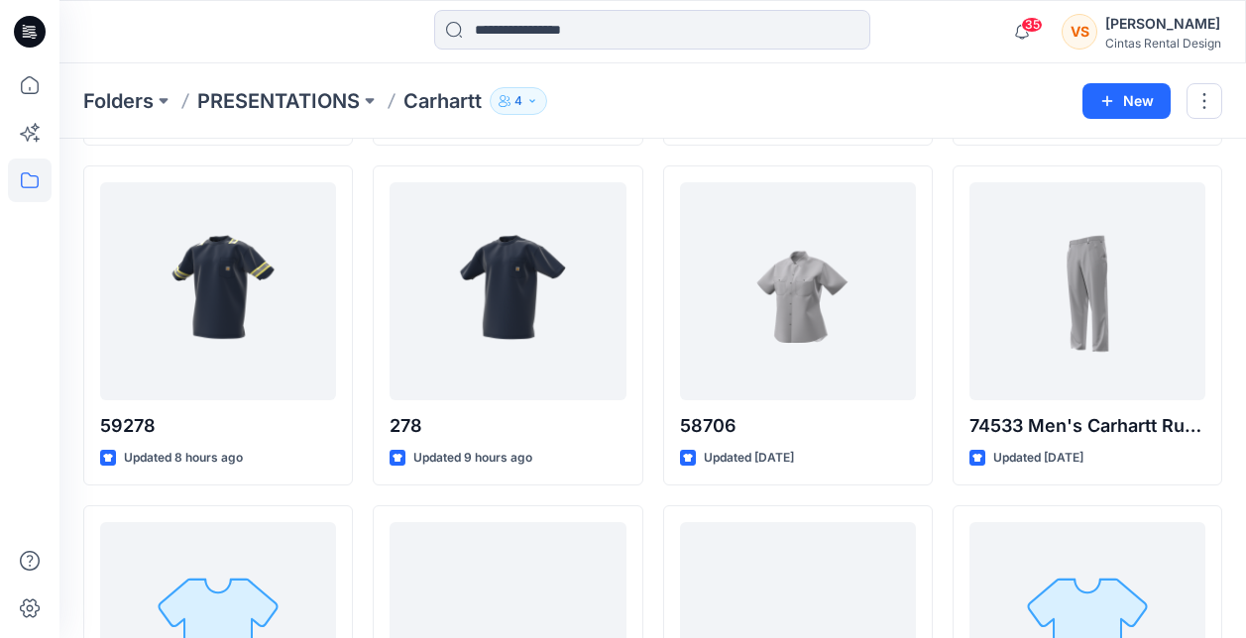
scroll to position [1416, 0]
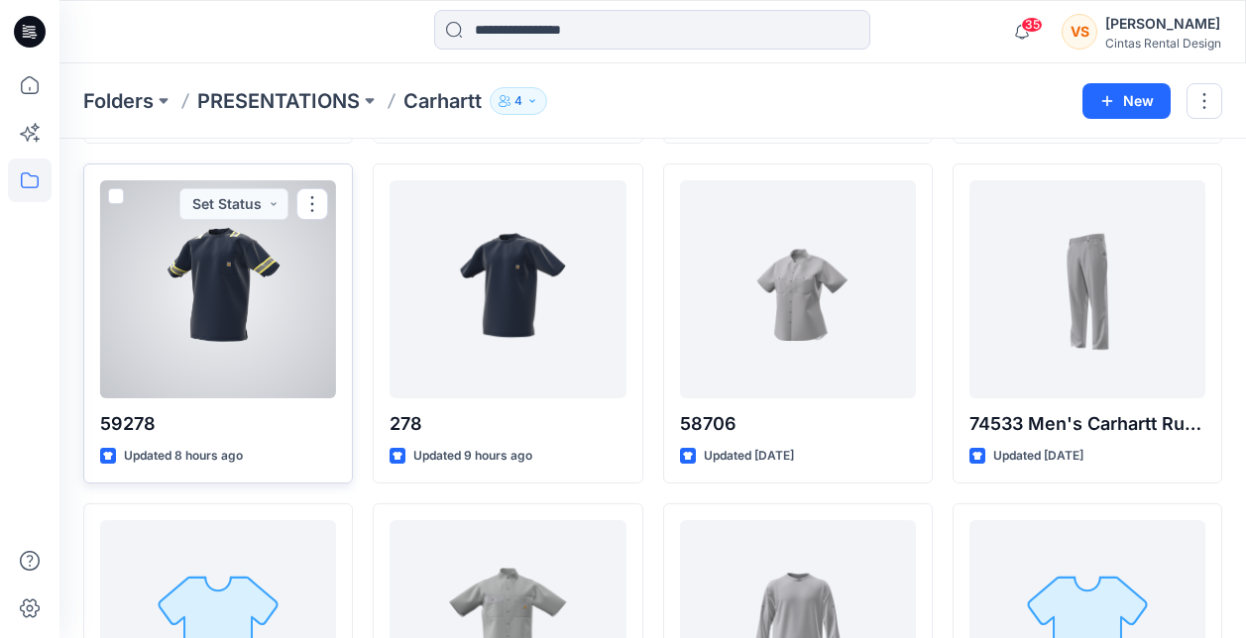
click at [143, 345] on div at bounding box center [218, 289] width 236 height 218
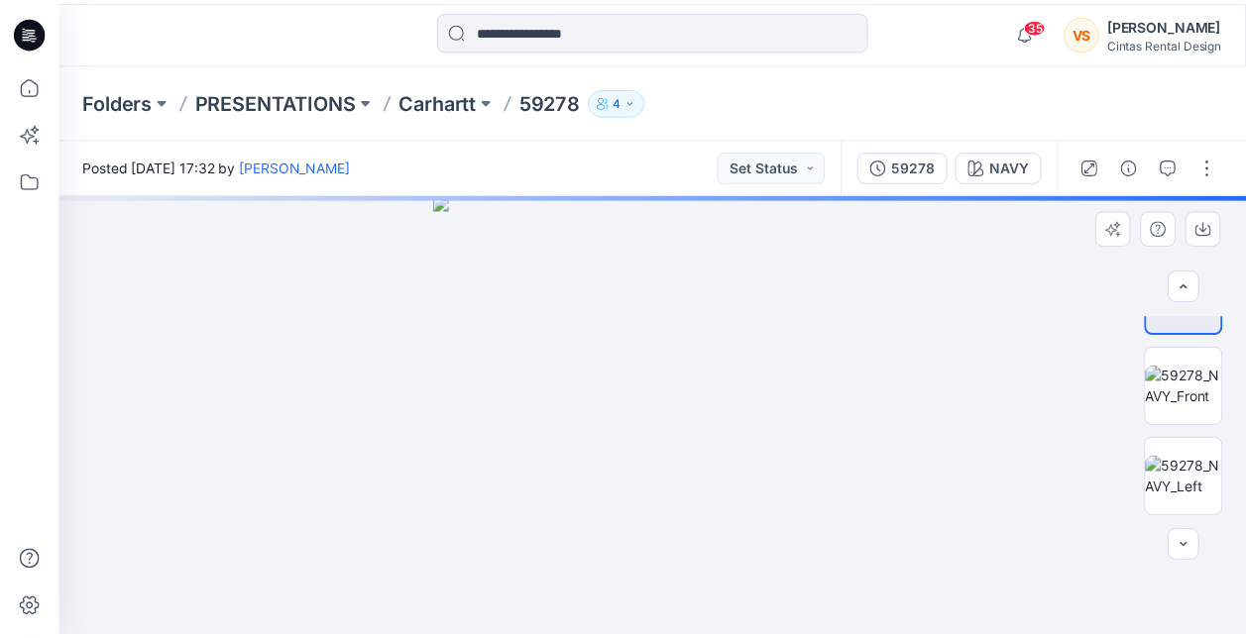
scroll to position [42, 0]
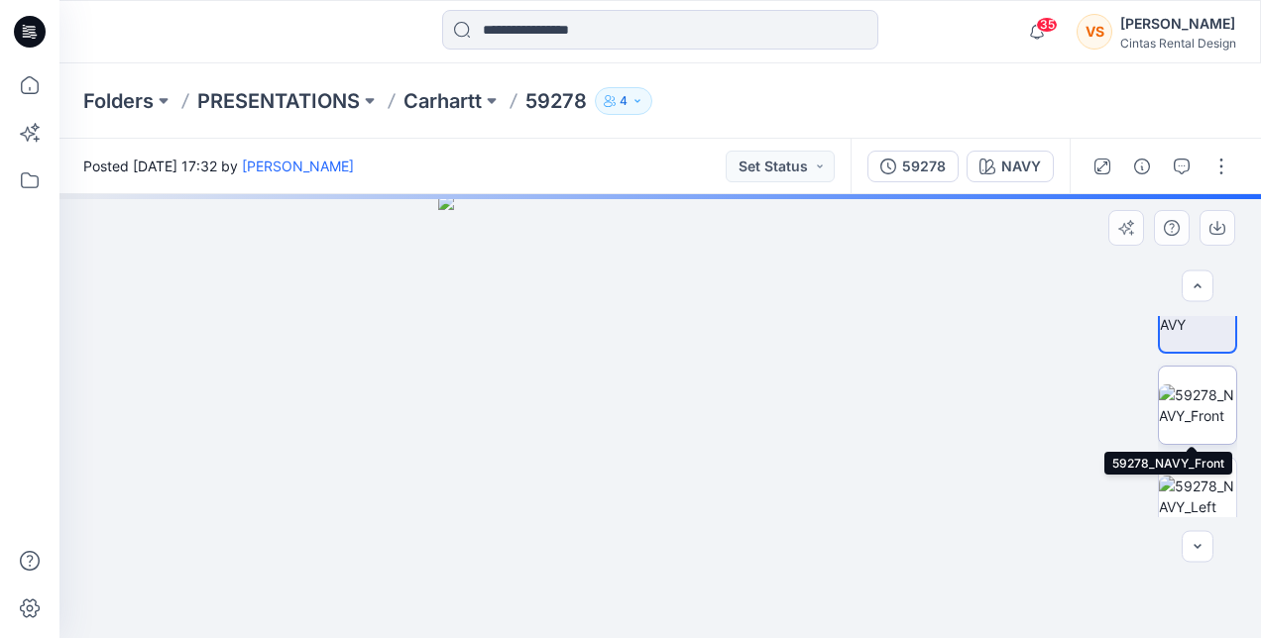
click at [1187, 400] on img at bounding box center [1197, 406] width 77 height 42
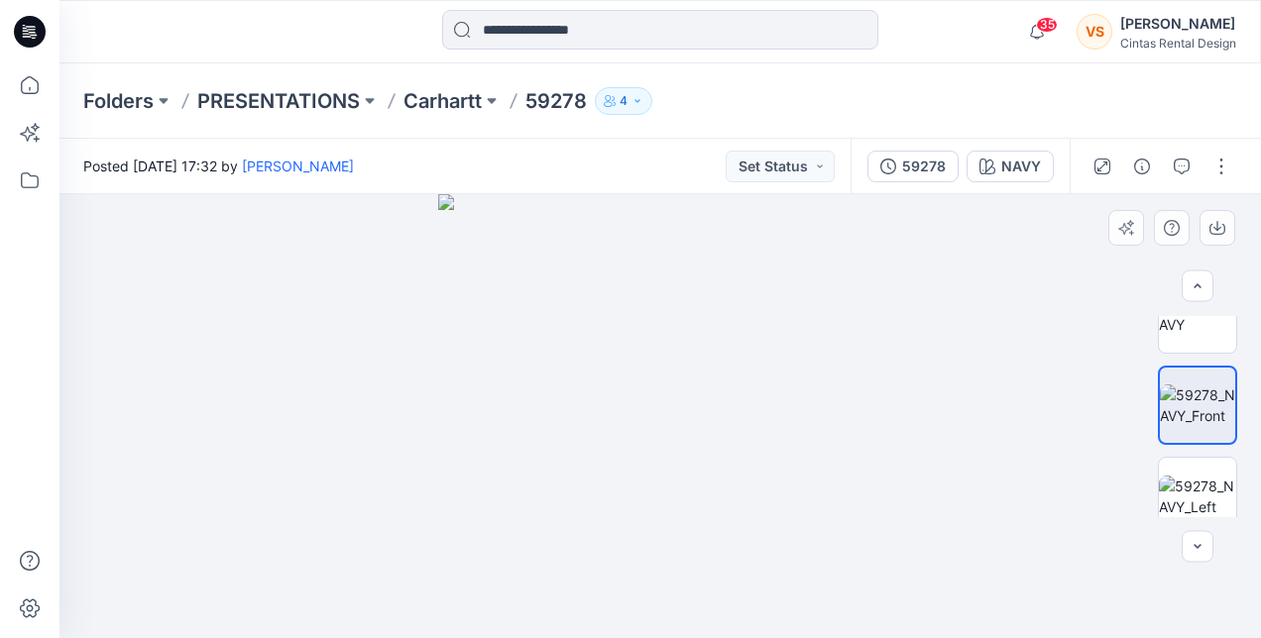
click at [784, 350] on img at bounding box center [660, 416] width 444 height 444
click at [804, 355] on img at bounding box center [660, 416] width 444 height 444
click at [466, 96] on p "Carhartt" at bounding box center [442, 101] width 78 height 28
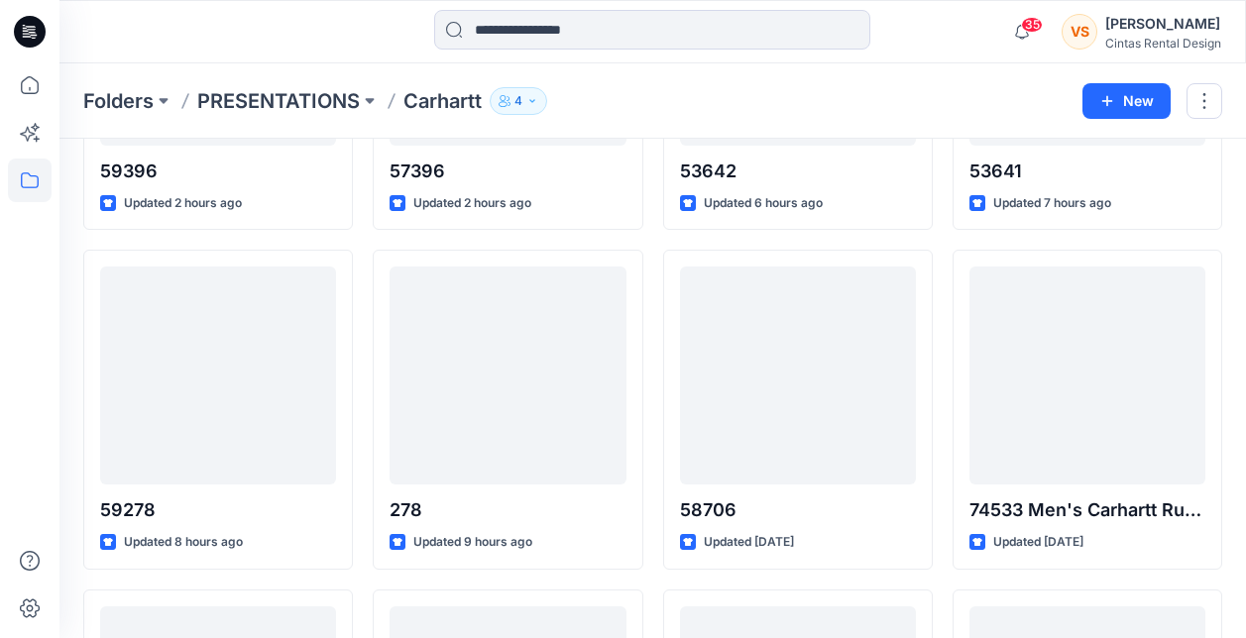
scroll to position [1320, 0]
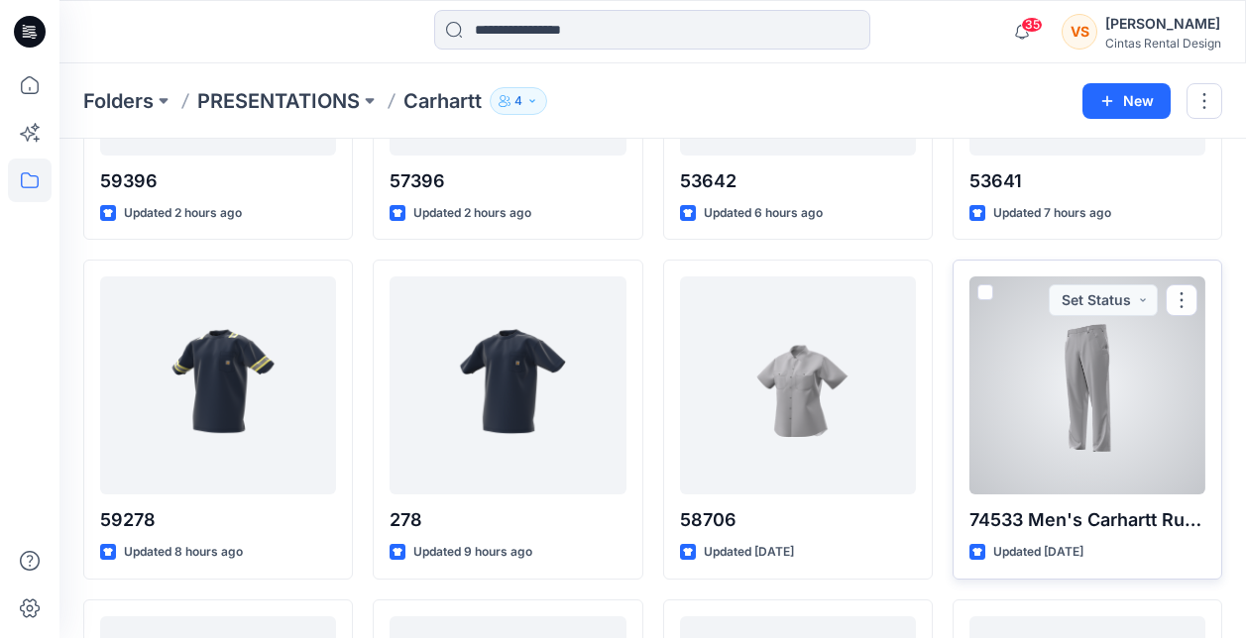
click at [1082, 459] on div at bounding box center [1087, 386] width 236 height 218
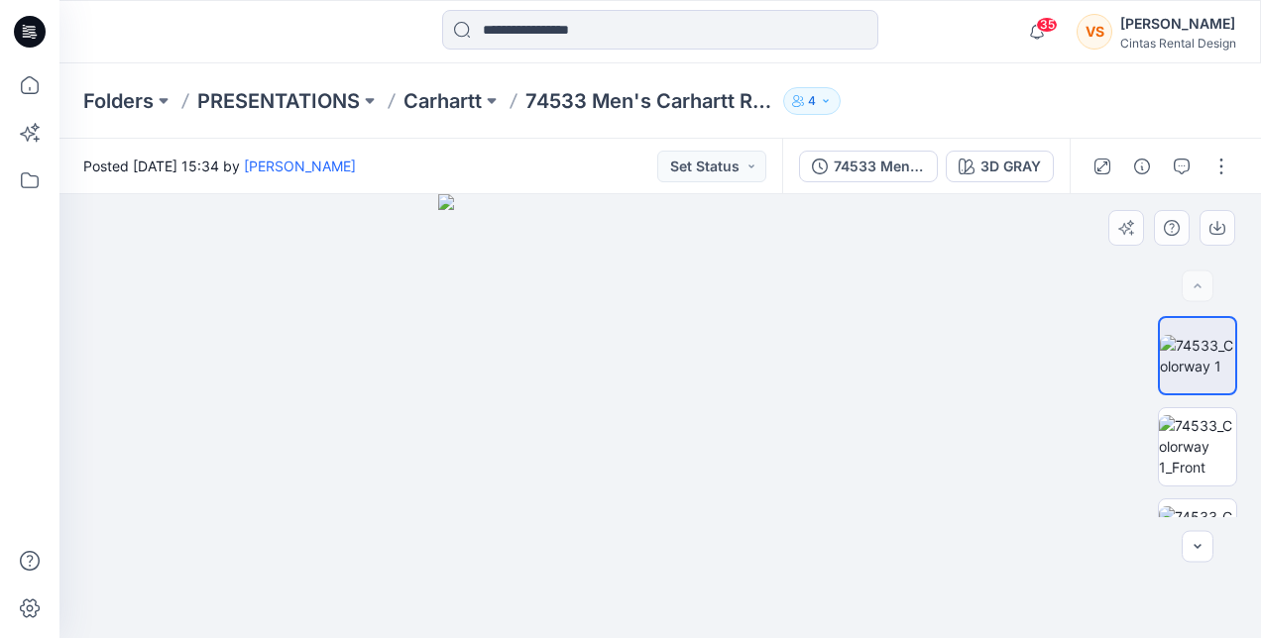
click at [676, 337] on img at bounding box center [660, 416] width 444 height 444
click at [688, 333] on img at bounding box center [660, 416] width 444 height 444
click at [688, 290] on img at bounding box center [660, 416] width 444 height 444
click at [655, 313] on img at bounding box center [660, 416] width 444 height 444
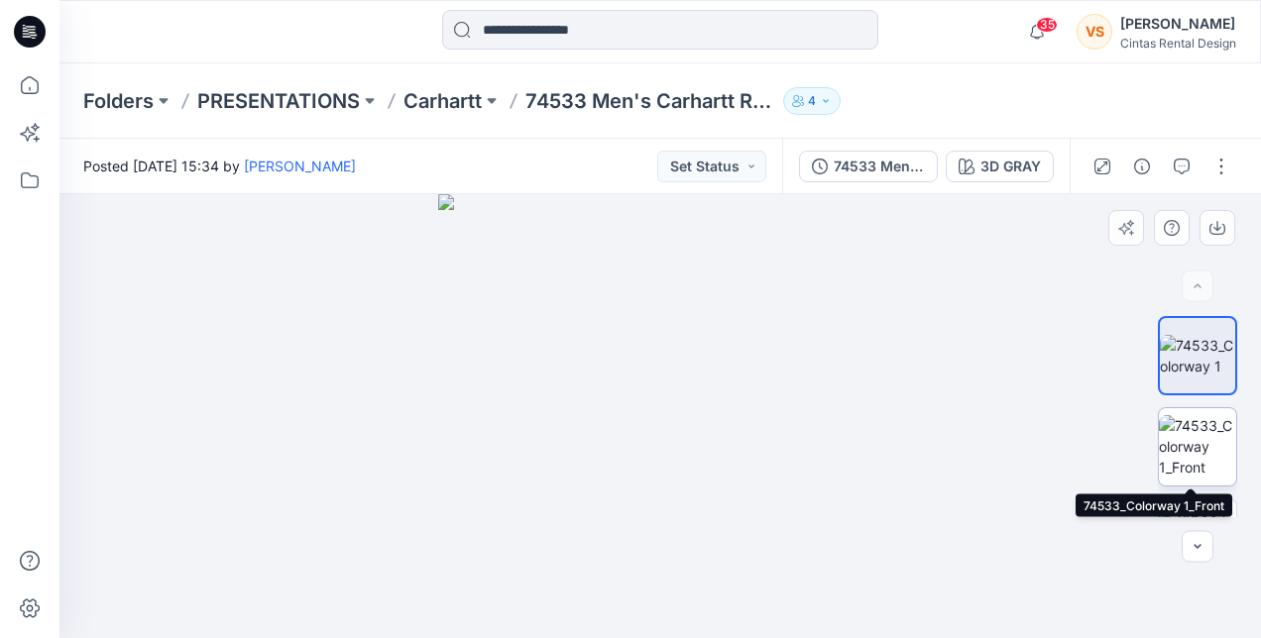
click at [1193, 434] on img at bounding box center [1197, 446] width 77 height 62
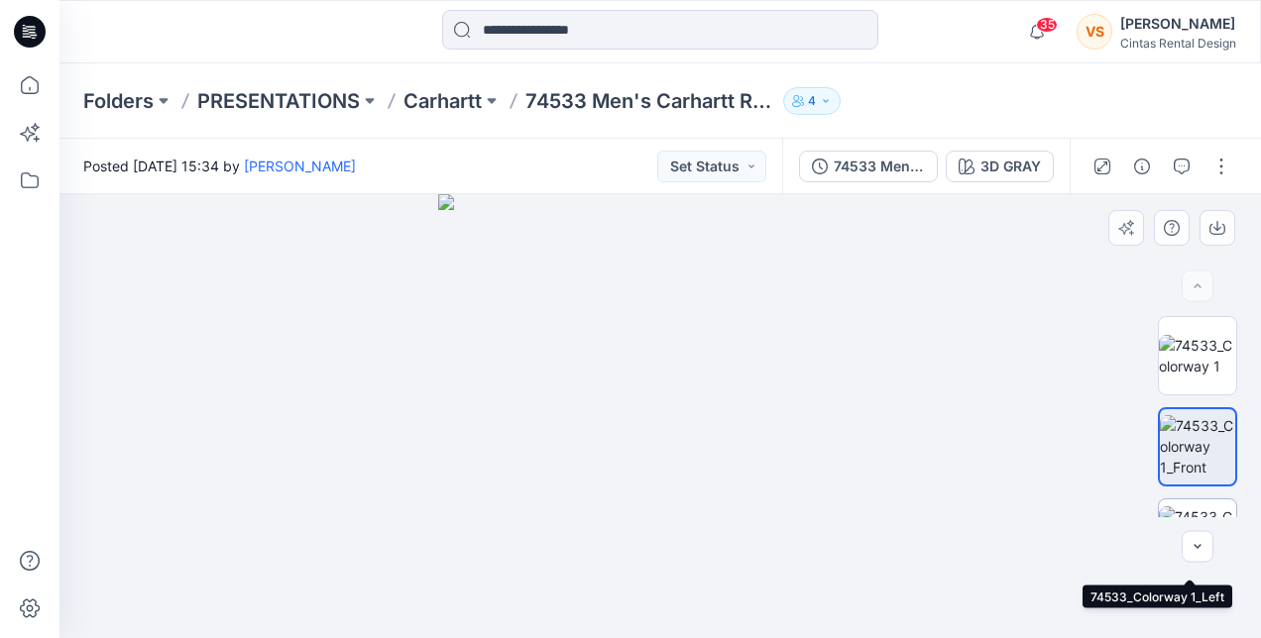
click at [1187, 506] on img at bounding box center [1197, 537] width 77 height 62
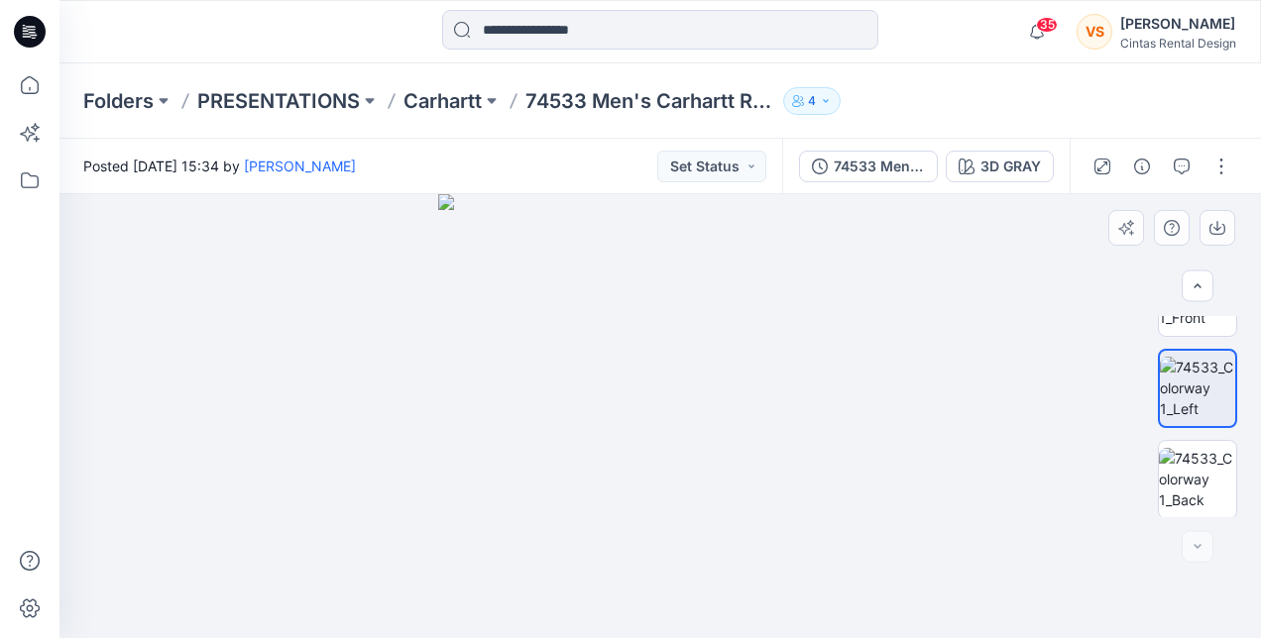
scroll to position [152, 0]
click at [1205, 466] on img at bounding box center [1197, 477] width 77 height 62
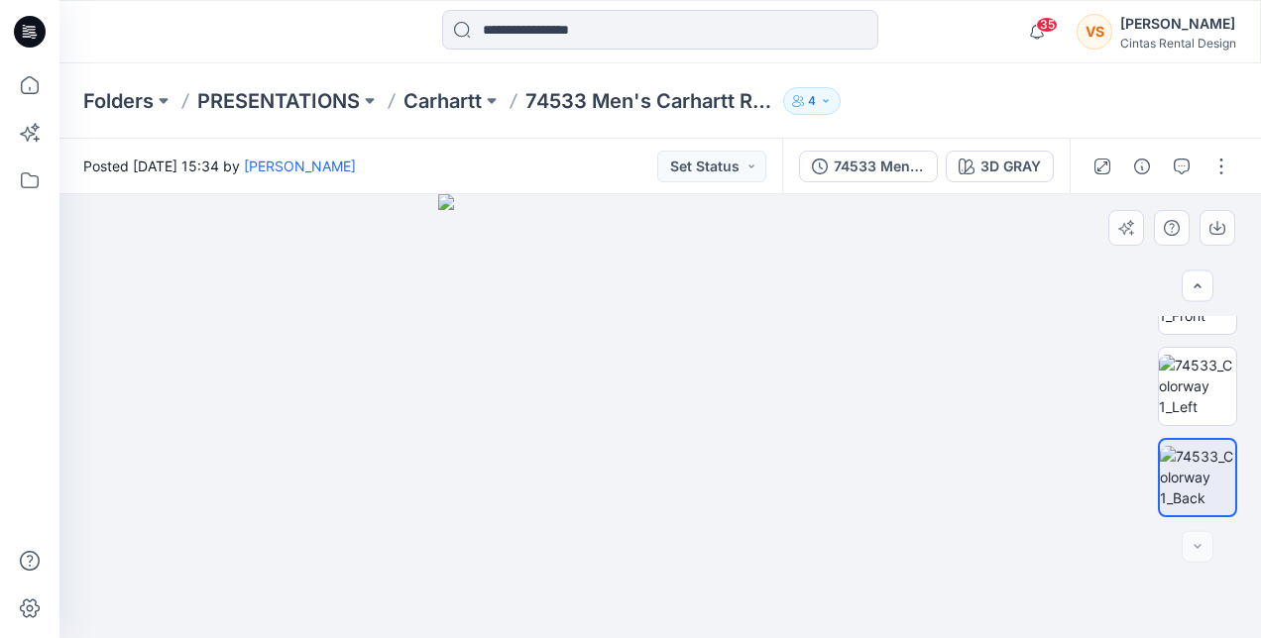
click at [730, 427] on img at bounding box center [660, 416] width 444 height 444
click at [690, 413] on img at bounding box center [660, 416] width 444 height 444
click at [1206, 386] on img at bounding box center [1197, 386] width 77 height 62
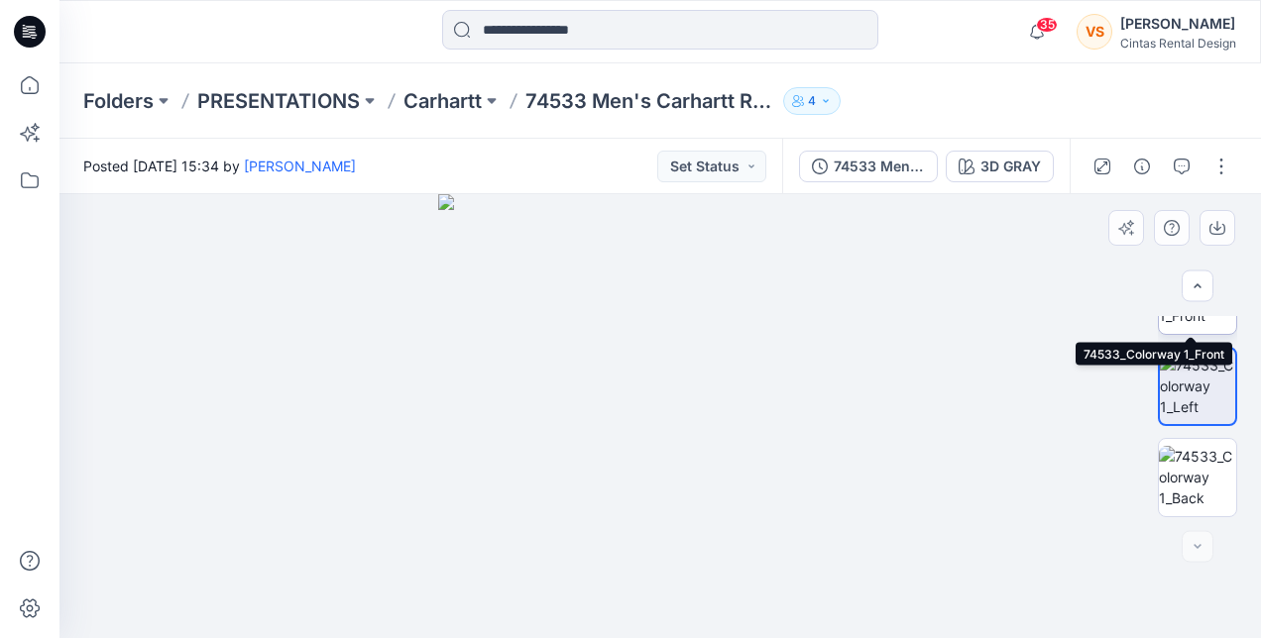
click at [1203, 319] on img at bounding box center [1197, 295] width 77 height 62
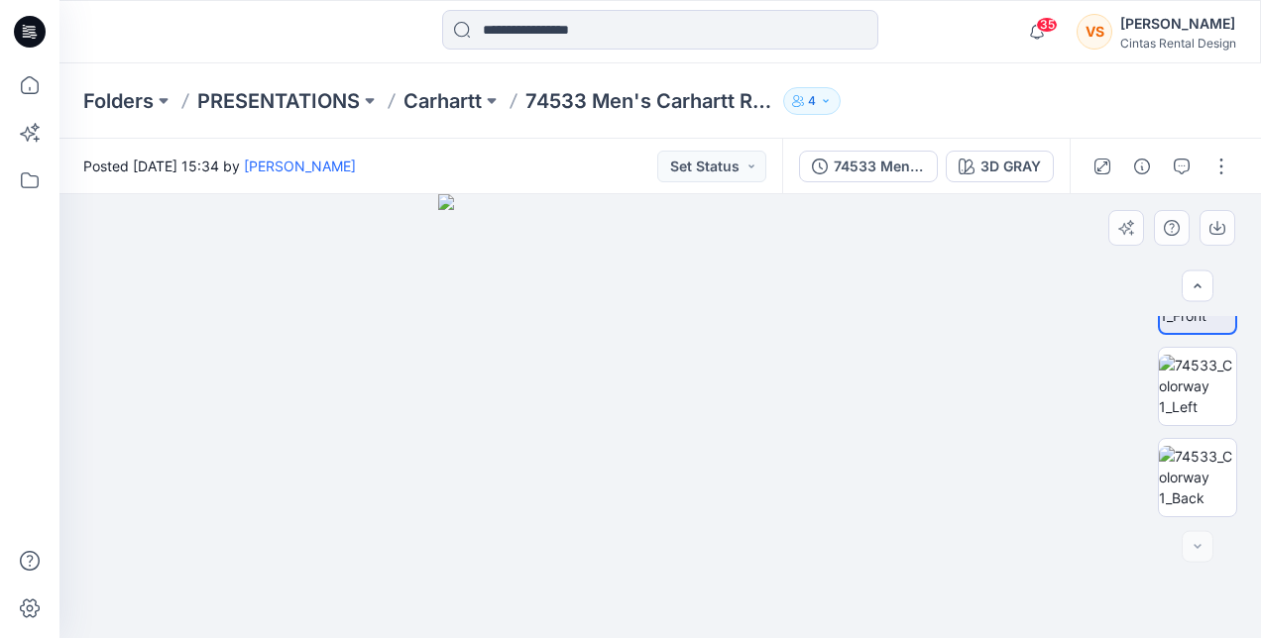
click at [651, 289] on img at bounding box center [660, 416] width 444 height 444
drag, startPoint x: 651, startPoint y: 289, endPoint x: 663, endPoint y: 289, distance: 11.9
click at [663, 289] on img at bounding box center [660, 416] width 444 height 444
click at [666, 288] on img at bounding box center [660, 416] width 444 height 444
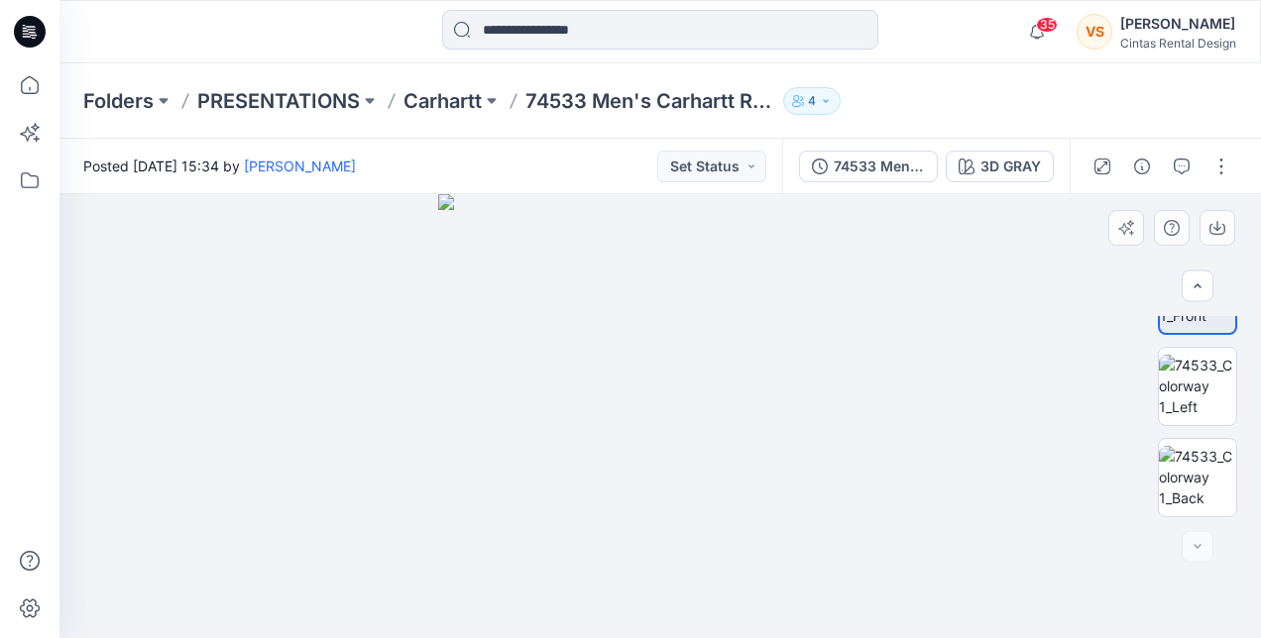
click at [666, 288] on img at bounding box center [660, 416] width 444 height 444
drag, startPoint x: 666, startPoint y: 288, endPoint x: 680, endPoint y: 283, distance: 14.7
click at [680, 283] on img at bounding box center [660, 416] width 444 height 444
click at [658, 287] on img at bounding box center [660, 416] width 444 height 444
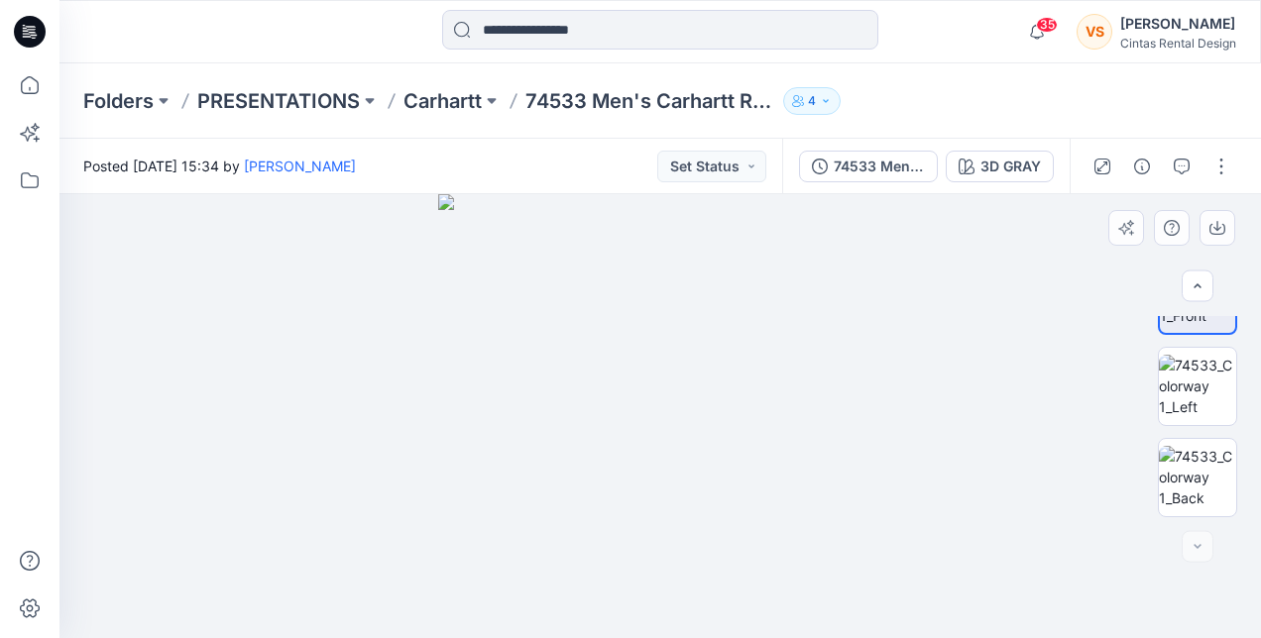
click at [658, 287] on img at bounding box center [660, 416] width 444 height 444
click at [1102, 166] on icon "button" at bounding box center [1102, 166] width 10 height 10
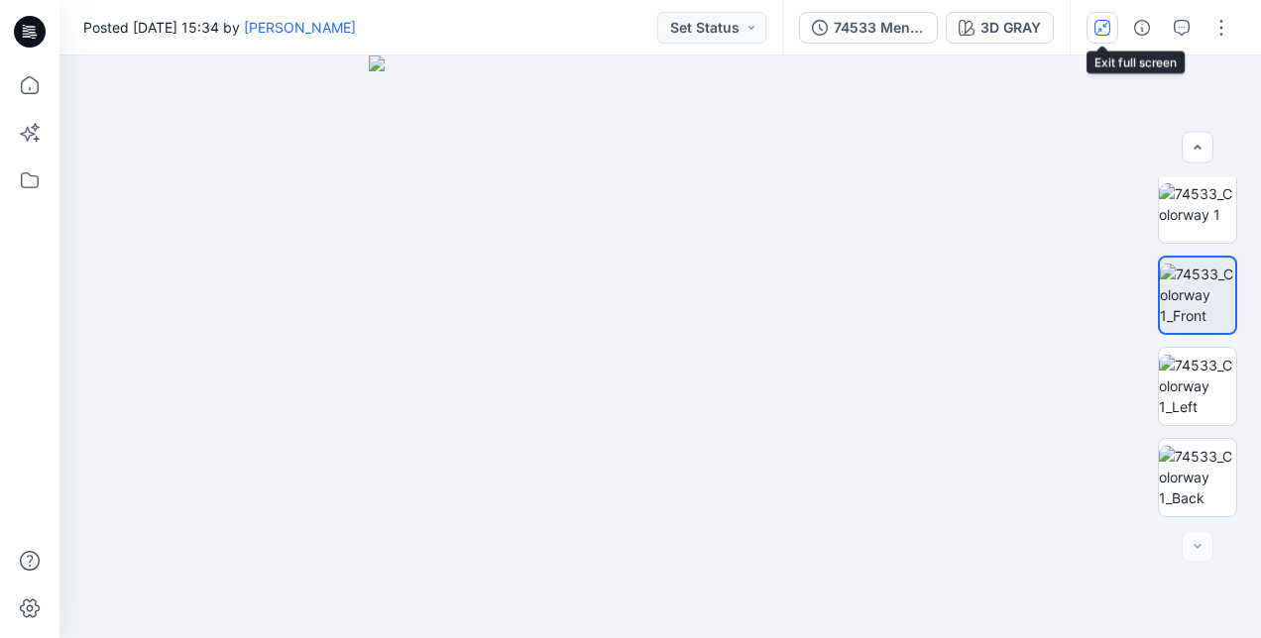
scroll to position [13, 0]
click at [709, 453] on img at bounding box center [660, 347] width 583 height 583
